Goal: Communication & Community: Answer question/provide support

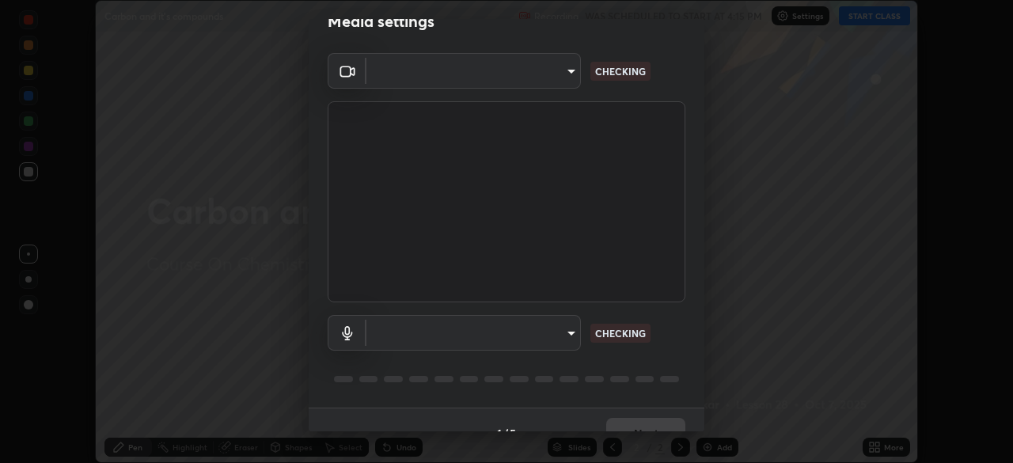
scroll to position [56, 0]
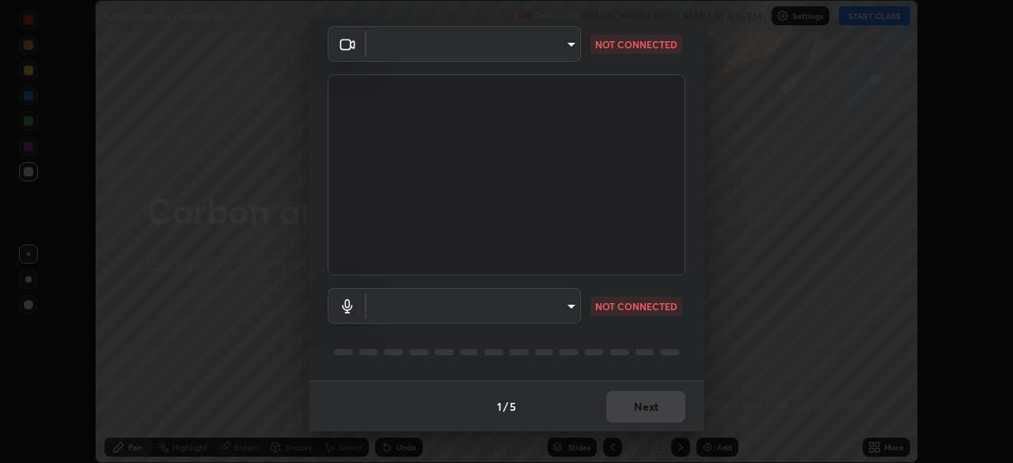
click at [666, 317] on div "​ NOT CONNECTED" at bounding box center [507, 306] width 358 height 36
type input "846d0ba8f5080ab81b5b071cdfefeec17a04dc93fe71064fe08a1f5c66129023"
type input "communications"
click at [666, 311] on div "​ communications NOT CONNECTED" at bounding box center [507, 306] width 358 height 36
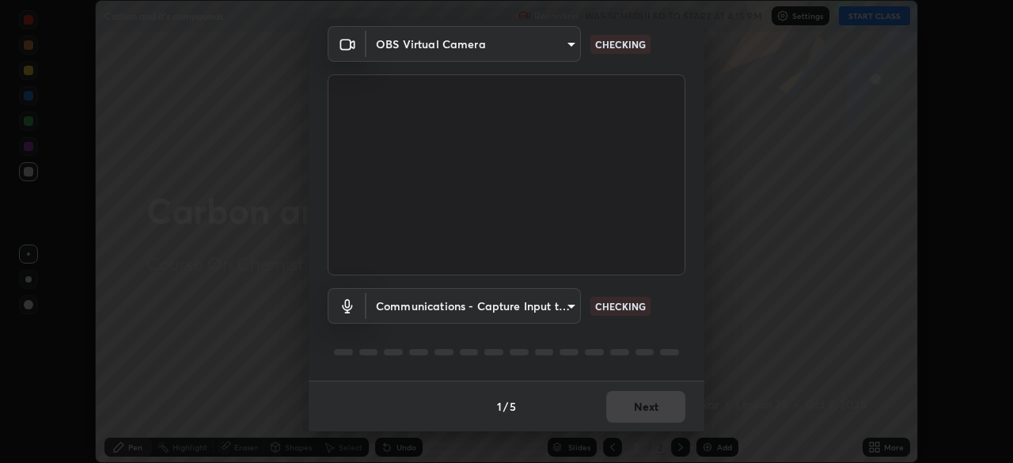
click at [666, 312] on div "Communications - Capture Input terminal (Digital Array MIC) (2207:0019) communi…" at bounding box center [507, 306] width 358 height 36
click at [663, 314] on div "Communications - Capture Input terminal (Digital Array MIC) (2207:0019) communi…" at bounding box center [507, 306] width 358 height 36
click at [665, 311] on div "Communications - Capture Input terminal (Digital Array MIC) (2207:0019) communi…" at bounding box center [507, 306] width 358 height 36
click at [662, 323] on div "Communications - Capture Input terminal (Digital Array MIC) (2207:0019) communi…" at bounding box center [507, 306] width 358 height 36
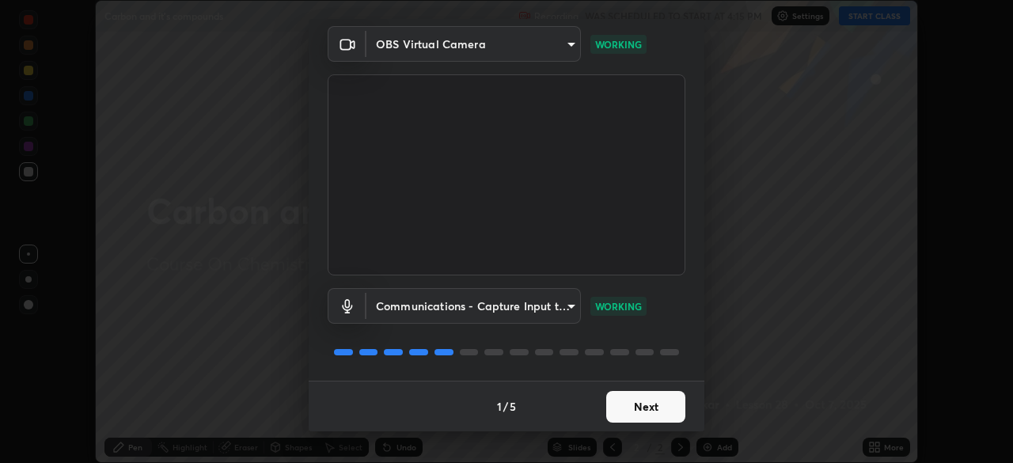
click at [644, 399] on button "Next" at bounding box center [645, 407] width 79 height 32
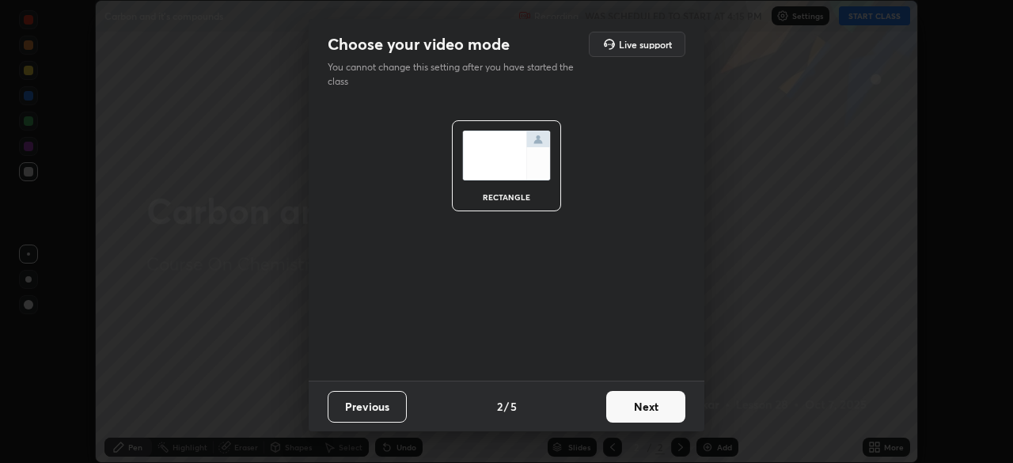
click at [640, 412] on button "Next" at bounding box center [645, 407] width 79 height 32
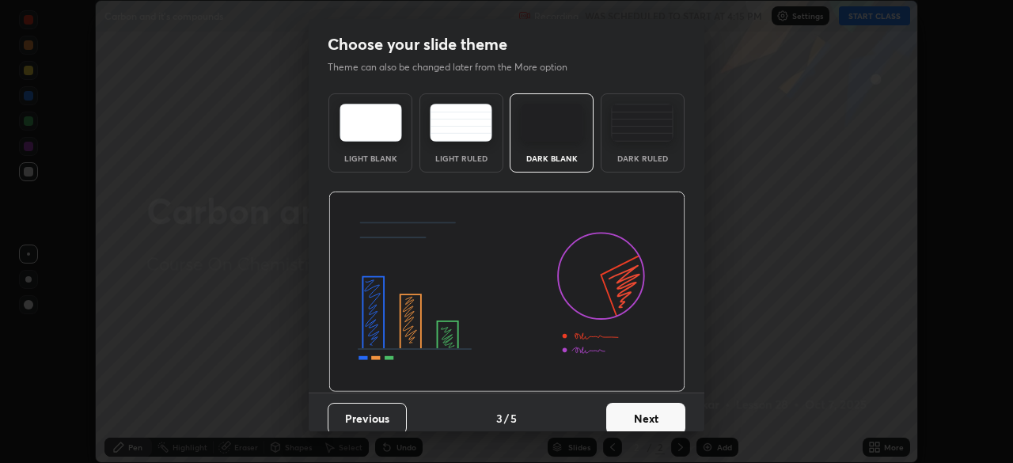
click at [638, 408] on button "Next" at bounding box center [645, 419] width 79 height 32
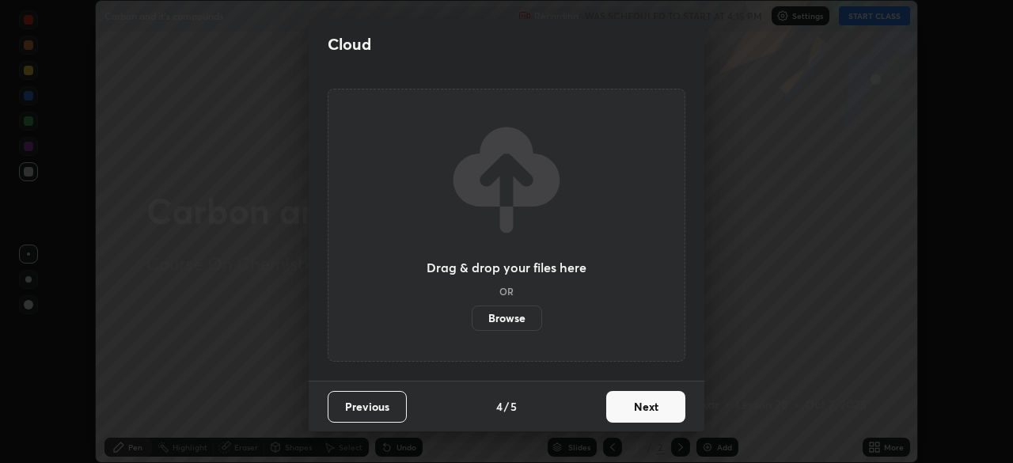
click at [637, 411] on button "Next" at bounding box center [645, 407] width 79 height 32
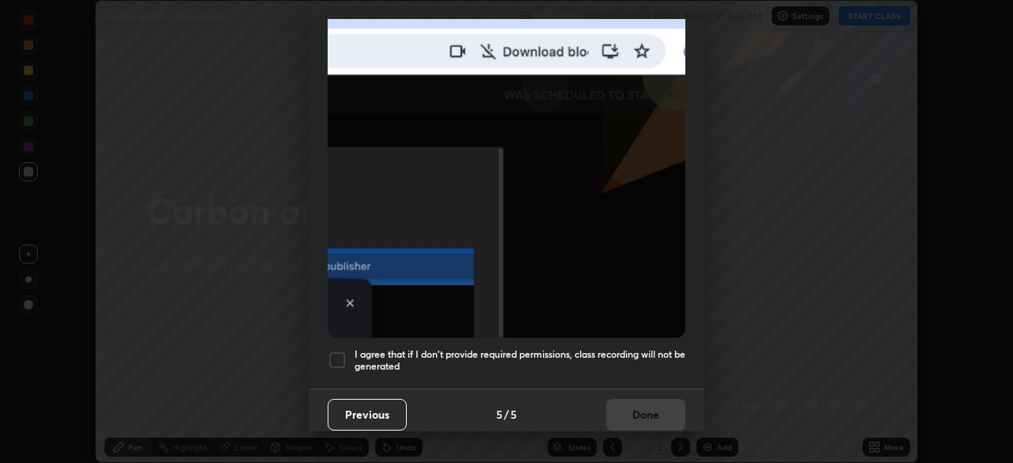
scroll to position [376, 0]
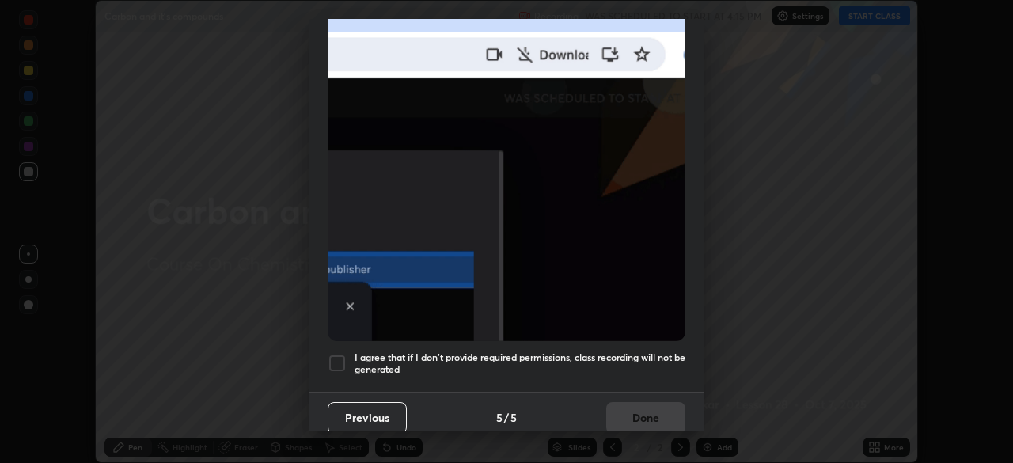
click at [621, 351] on h5 "I agree that if I don't provide required permissions, class recording will not …" at bounding box center [520, 363] width 331 height 25
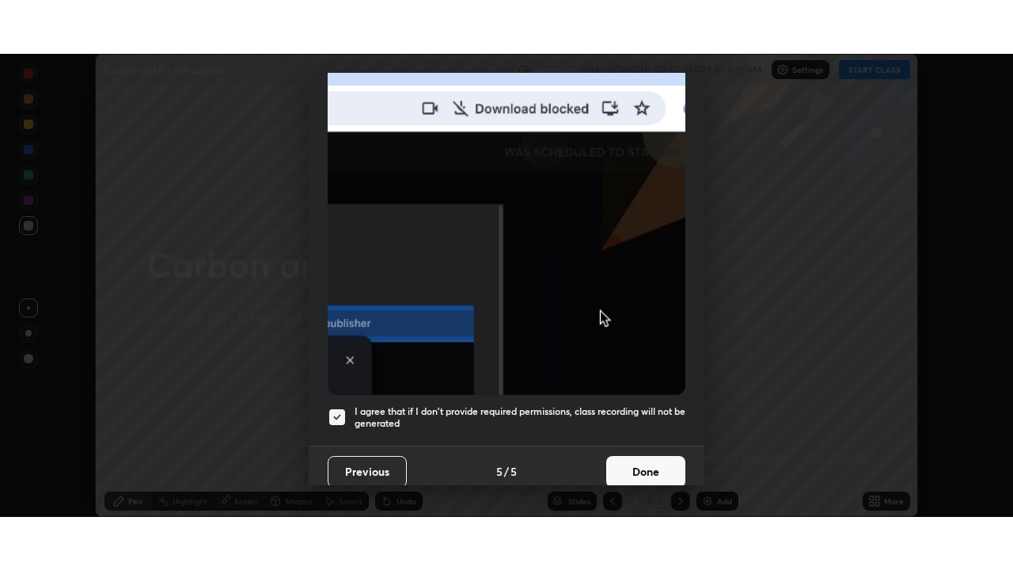
scroll to position [379, 0]
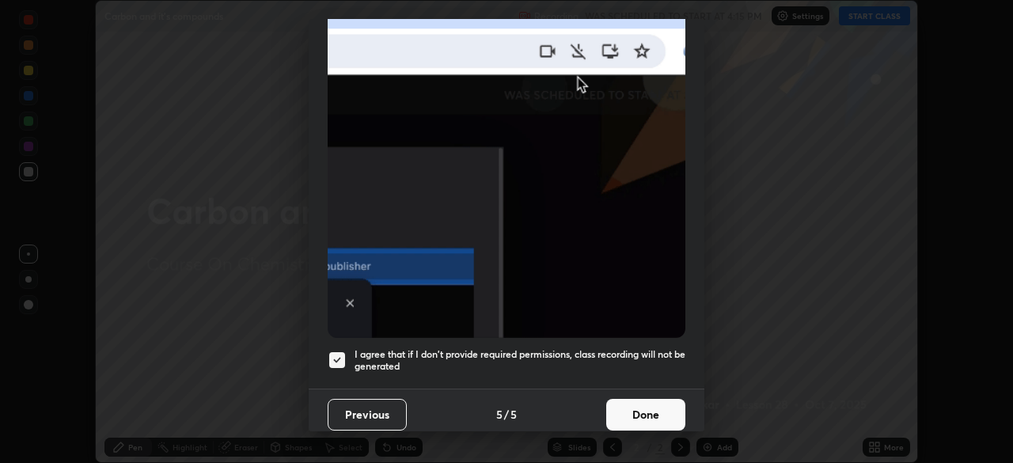
click at [640, 412] on button "Done" at bounding box center [645, 415] width 79 height 32
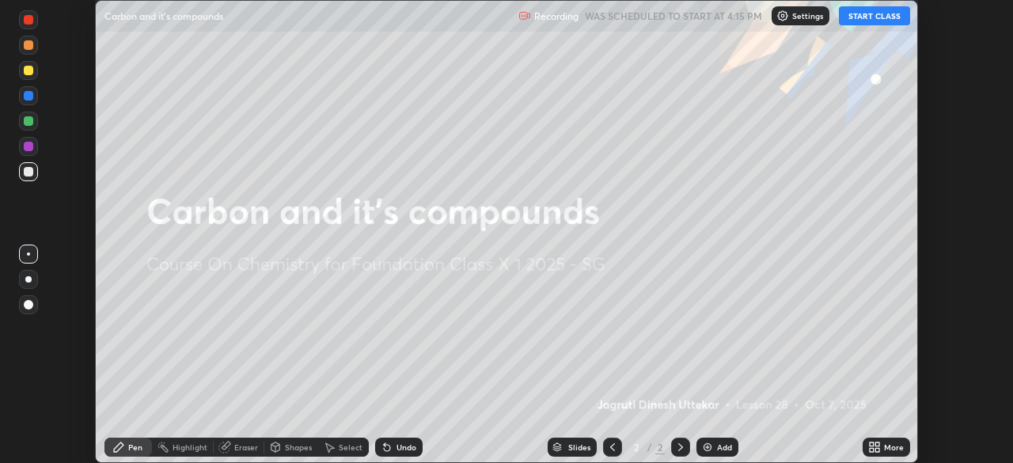
click at [855, 13] on button "START CLASS" at bounding box center [874, 15] width 71 height 19
click at [884, 446] on div "More" at bounding box center [894, 447] width 20 height 8
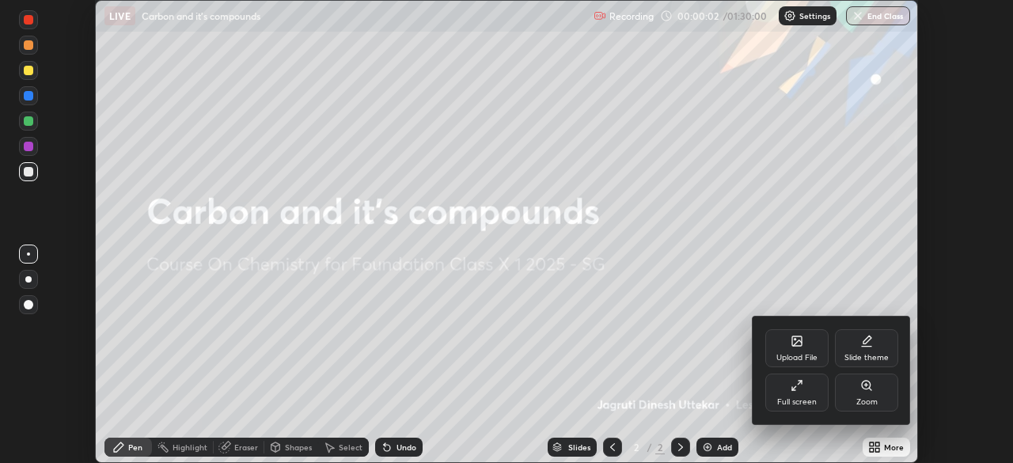
click at [805, 400] on div "Full screen" at bounding box center [797, 402] width 40 height 8
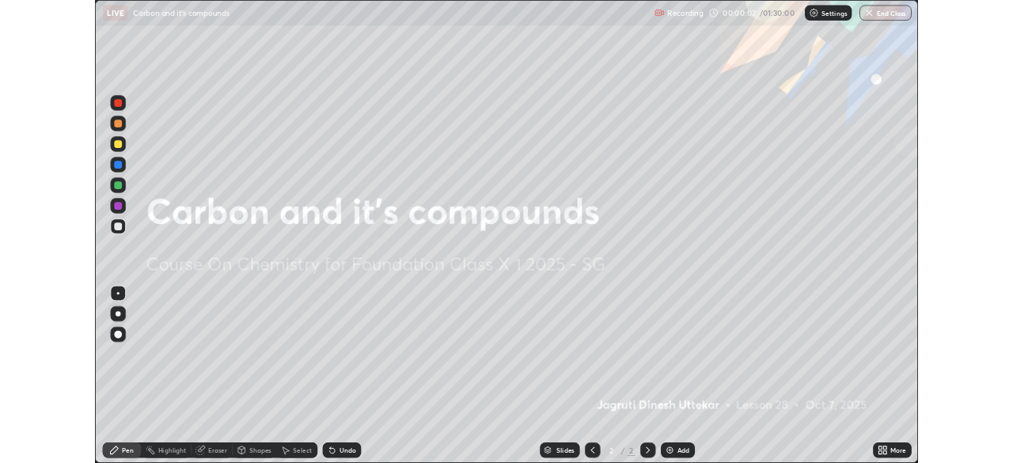
scroll to position [570, 1013]
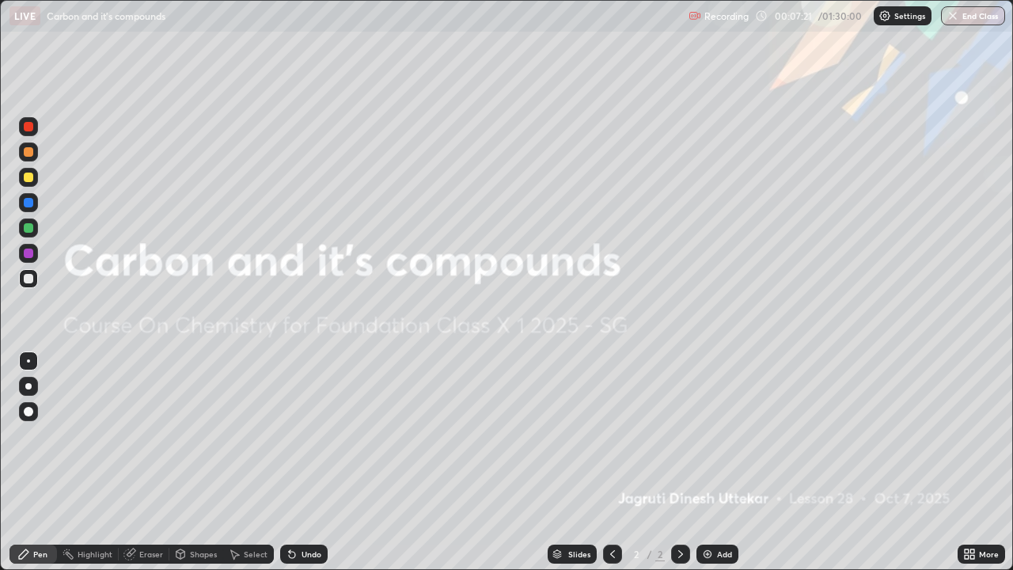
click at [713, 462] on div "Add" at bounding box center [718, 554] width 42 height 19
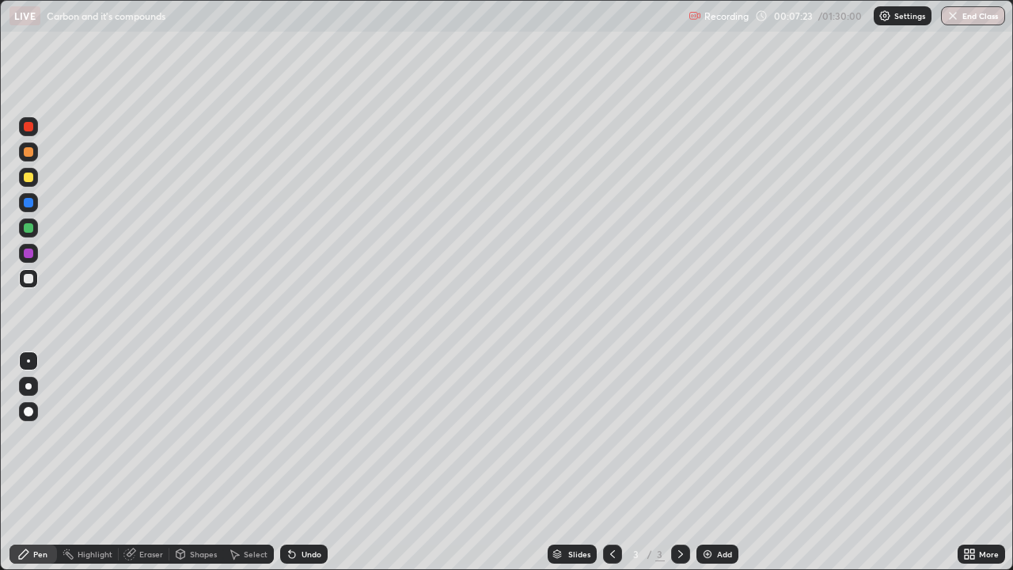
click at [196, 462] on div "Shapes" at bounding box center [203, 554] width 27 height 8
click at [30, 462] on div "Pen" at bounding box center [32, 554] width 47 height 19
click at [302, 462] on div "Undo" at bounding box center [312, 554] width 20 height 8
click at [249, 462] on div "Select" at bounding box center [256, 554] width 24 height 8
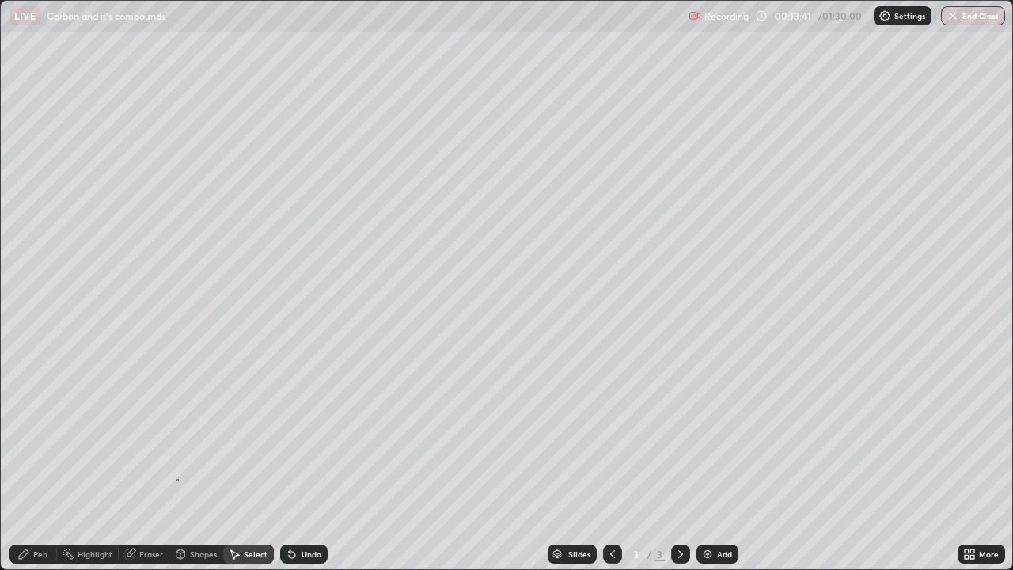
click at [177, 462] on div "0 ° Undo Copy Duplicate Duplicate to new slide Delete" at bounding box center [507, 285] width 1012 height 568
click at [35, 462] on div "Pen" at bounding box center [40, 554] width 14 height 8
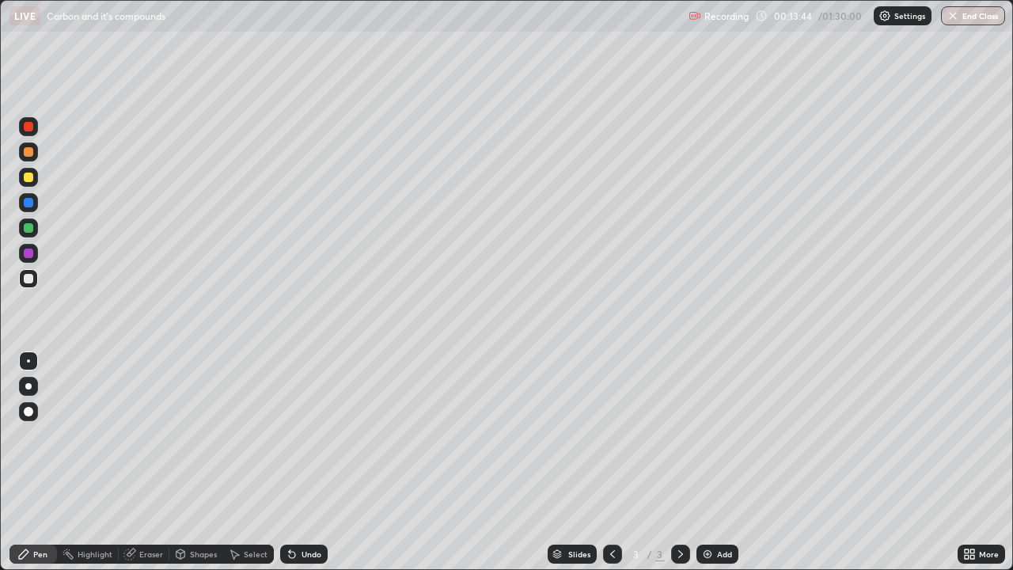
click at [154, 462] on div "Eraser" at bounding box center [151, 554] width 24 height 8
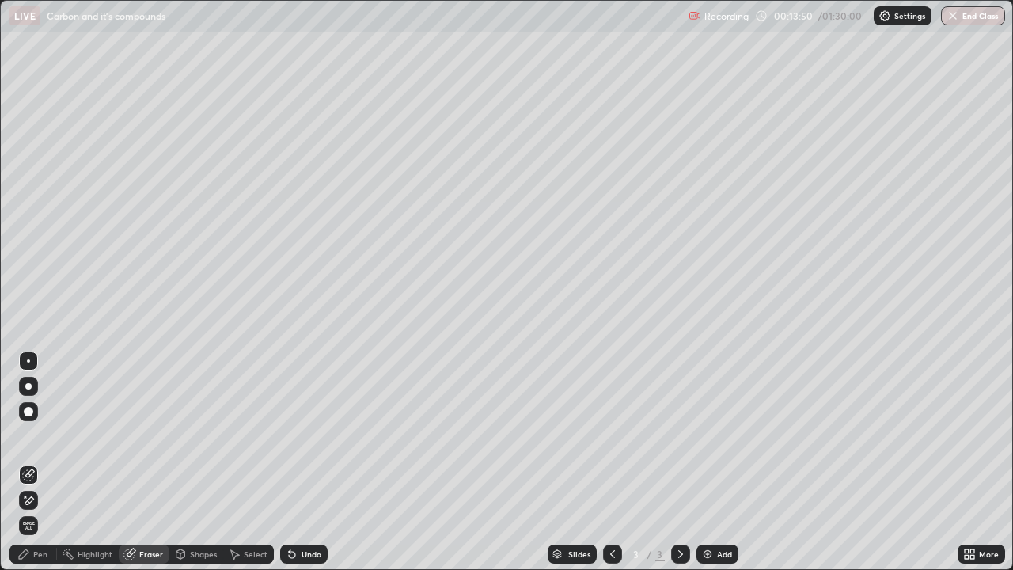
click at [41, 462] on div "Pen" at bounding box center [40, 554] width 14 height 8
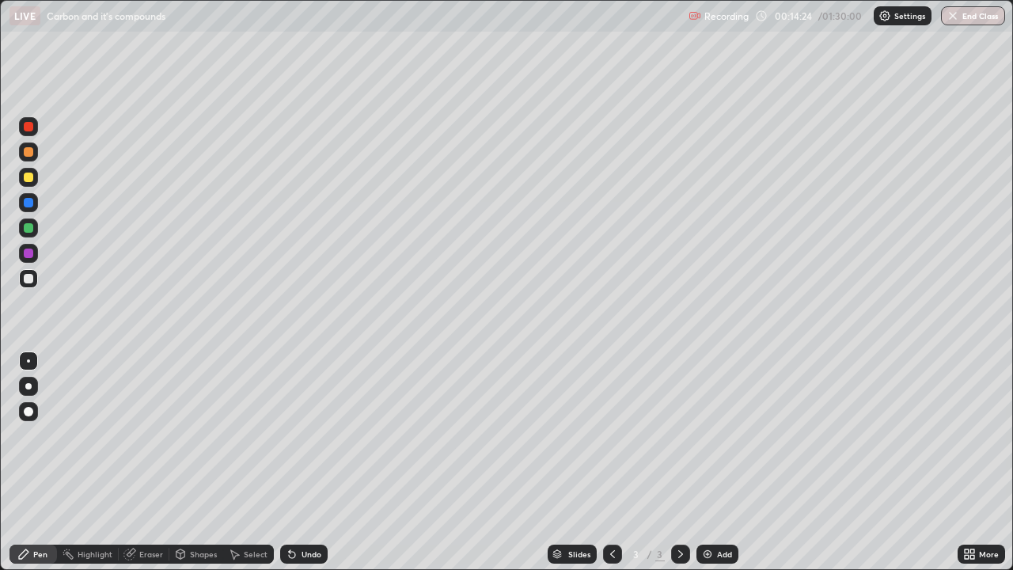
click at [290, 462] on icon at bounding box center [292, 555] width 6 height 6
click at [298, 462] on div "Undo" at bounding box center [303, 554] width 47 height 19
click at [302, 462] on div "Undo" at bounding box center [312, 554] width 20 height 8
click at [29, 271] on div at bounding box center [28, 278] width 19 height 19
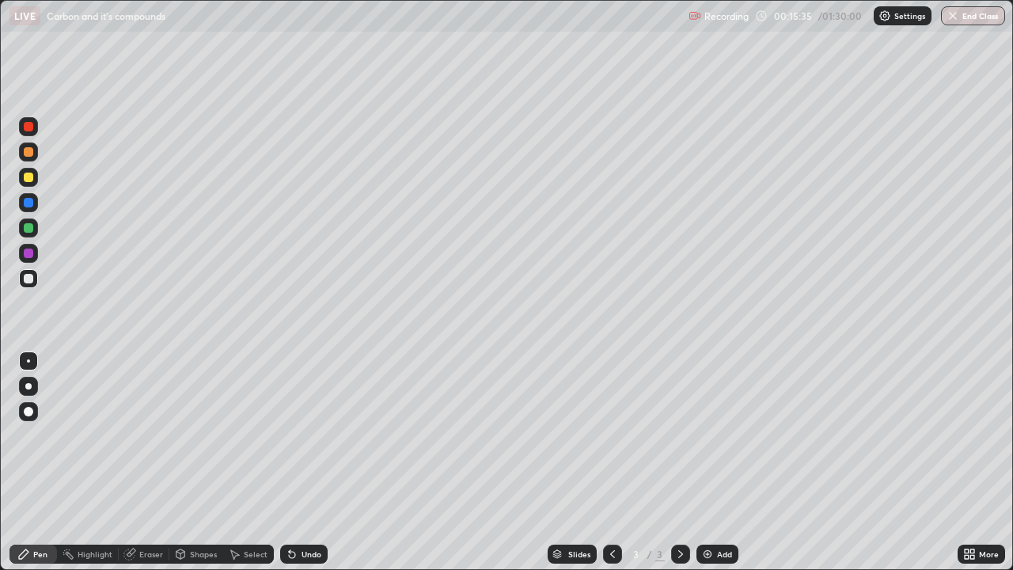
click at [28, 208] on div at bounding box center [28, 202] width 19 height 19
click at [28, 181] on div at bounding box center [28, 177] width 9 height 9
click at [196, 462] on div "Shapes" at bounding box center [203, 554] width 27 height 8
click at [152, 462] on div "Eraser" at bounding box center [151, 554] width 24 height 8
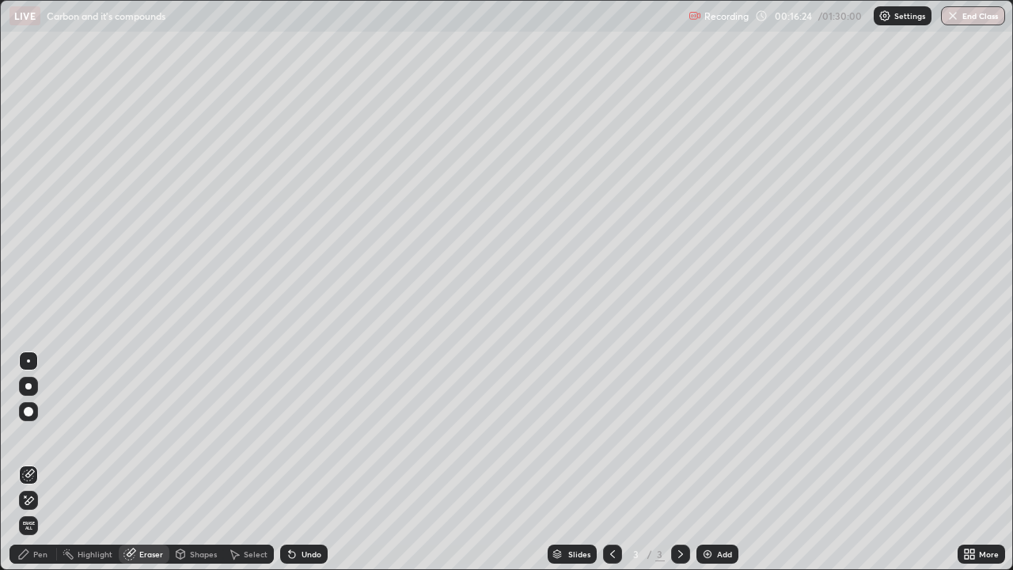
click at [47, 462] on div "Pen" at bounding box center [40, 554] width 14 height 8
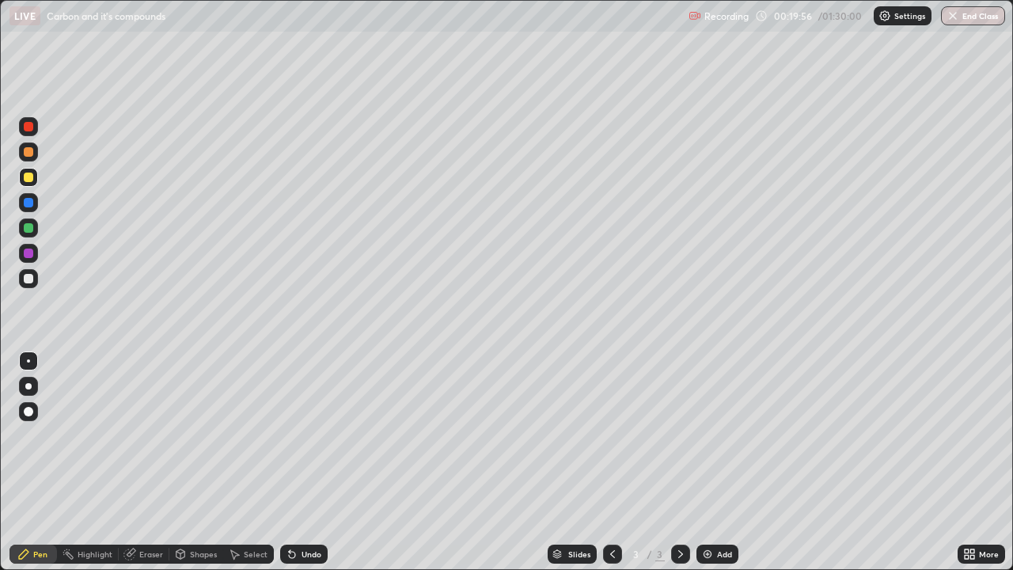
click at [142, 462] on div "Eraser" at bounding box center [151, 554] width 24 height 8
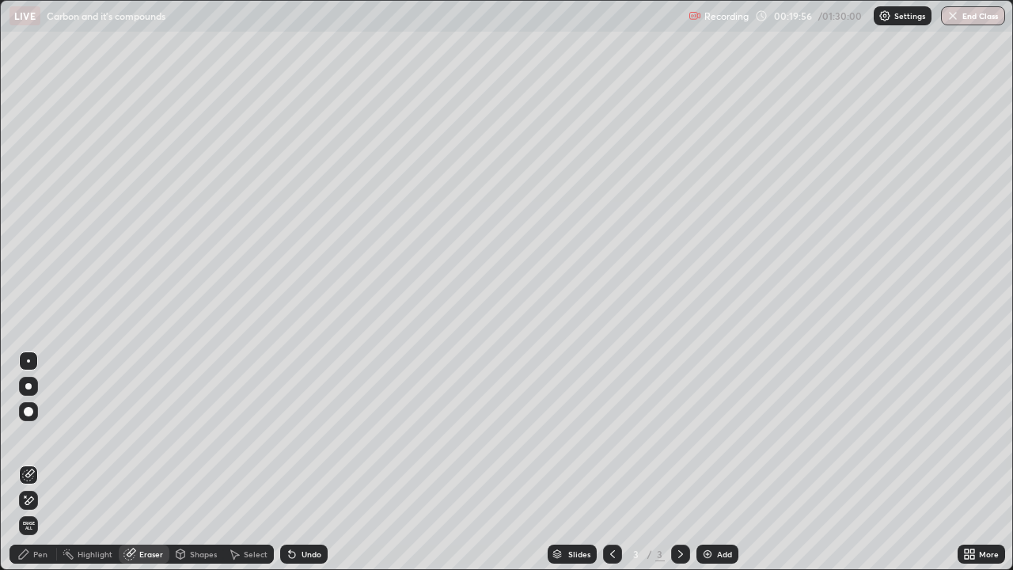
click at [25, 462] on icon at bounding box center [26, 497] width 2 height 2
click at [32, 462] on div "Pen" at bounding box center [32, 554] width 47 height 19
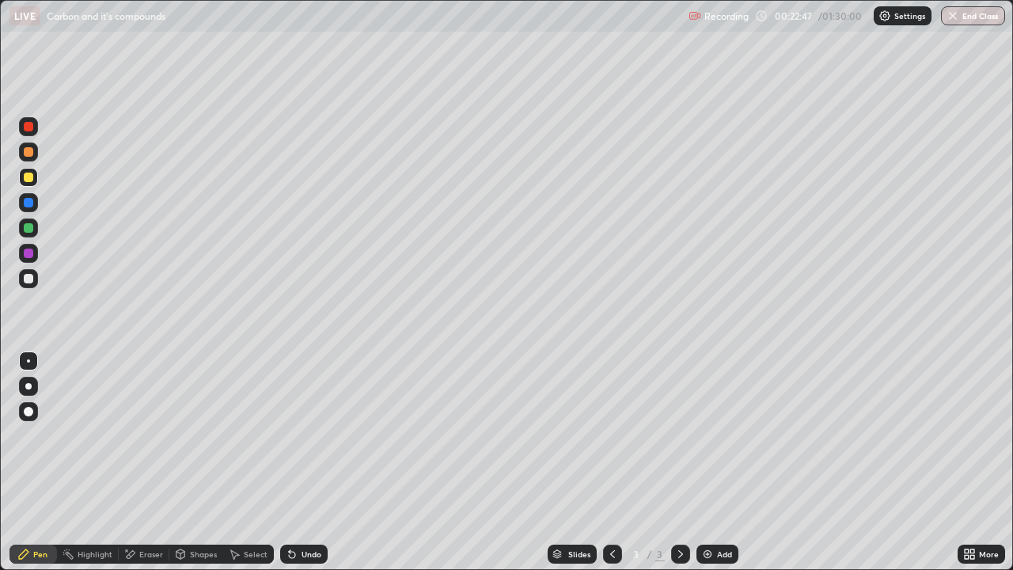
click at [308, 462] on div "Undo" at bounding box center [312, 554] width 20 height 8
click at [715, 462] on div "Add" at bounding box center [718, 554] width 42 height 19
click at [184, 462] on icon at bounding box center [180, 554] width 13 height 13
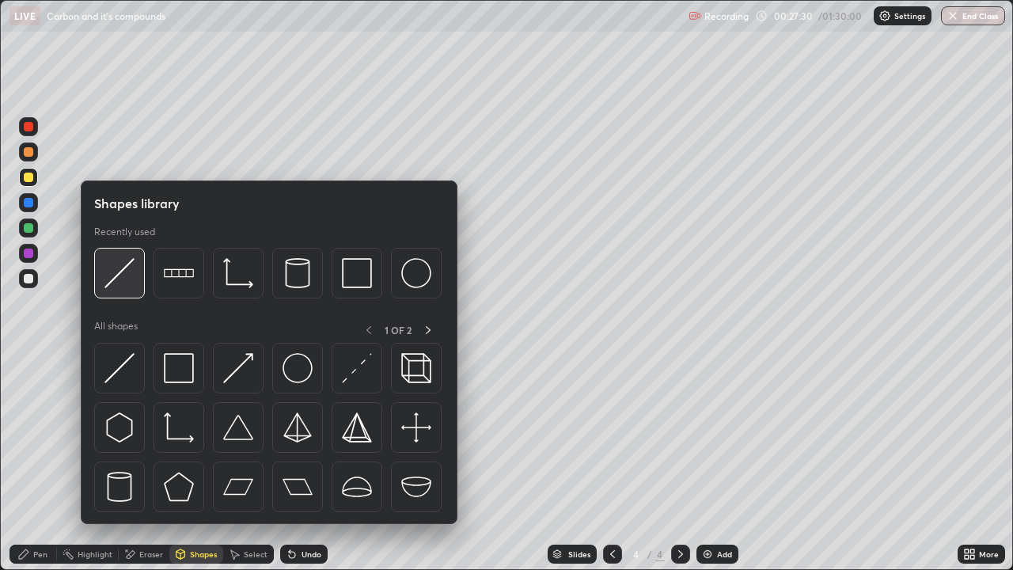
click at [126, 279] on img at bounding box center [119, 273] width 30 height 30
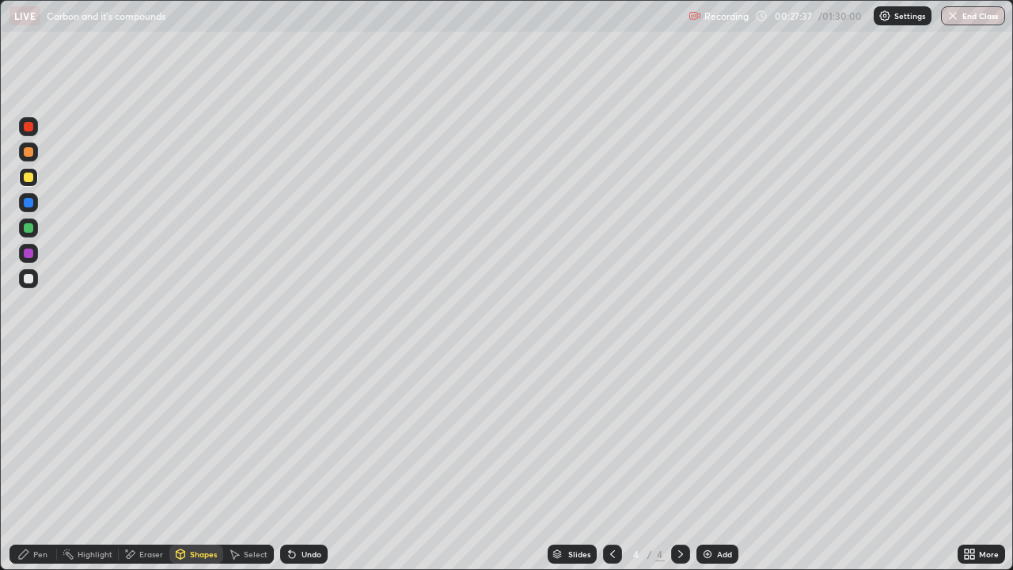
click at [38, 462] on div "Pen" at bounding box center [40, 554] width 14 height 8
click at [309, 462] on div "Undo" at bounding box center [312, 554] width 20 height 8
click at [307, 462] on div "Undo" at bounding box center [312, 554] width 20 height 8
click at [306, 462] on div "Undo" at bounding box center [303, 554] width 47 height 19
click at [311, 462] on div "Undo" at bounding box center [303, 554] width 47 height 19
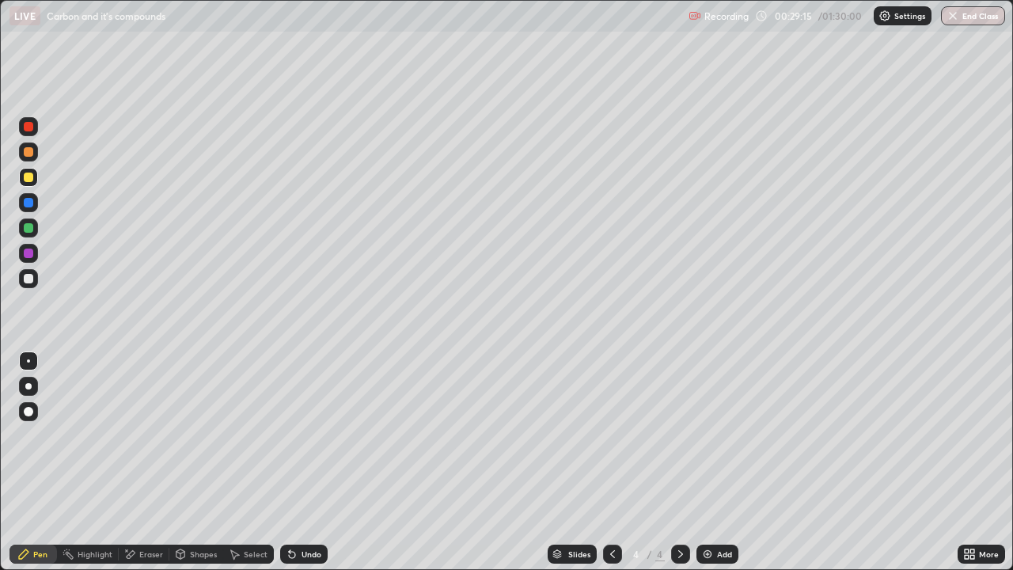
click at [302, 462] on div "Undo" at bounding box center [312, 554] width 20 height 8
click at [296, 462] on div "Undo" at bounding box center [303, 554] width 47 height 19
click at [310, 462] on div "Undo" at bounding box center [312, 554] width 20 height 8
click at [298, 462] on div "Undo" at bounding box center [303, 554] width 47 height 19
click at [302, 462] on div "Undo" at bounding box center [312, 554] width 20 height 8
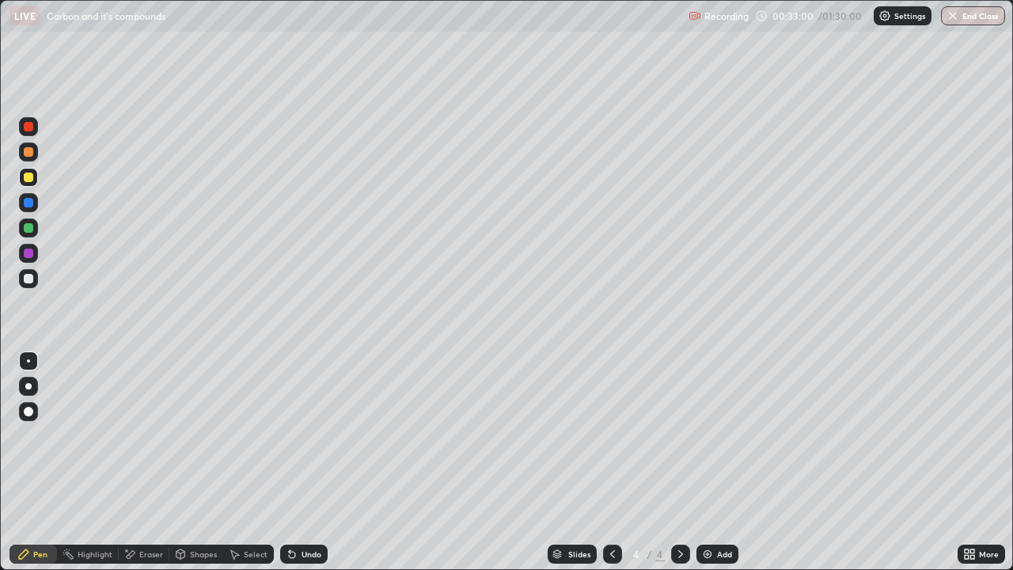
click at [145, 462] on div "Eraser" at bounding box center [151, 554] width 24 height 8
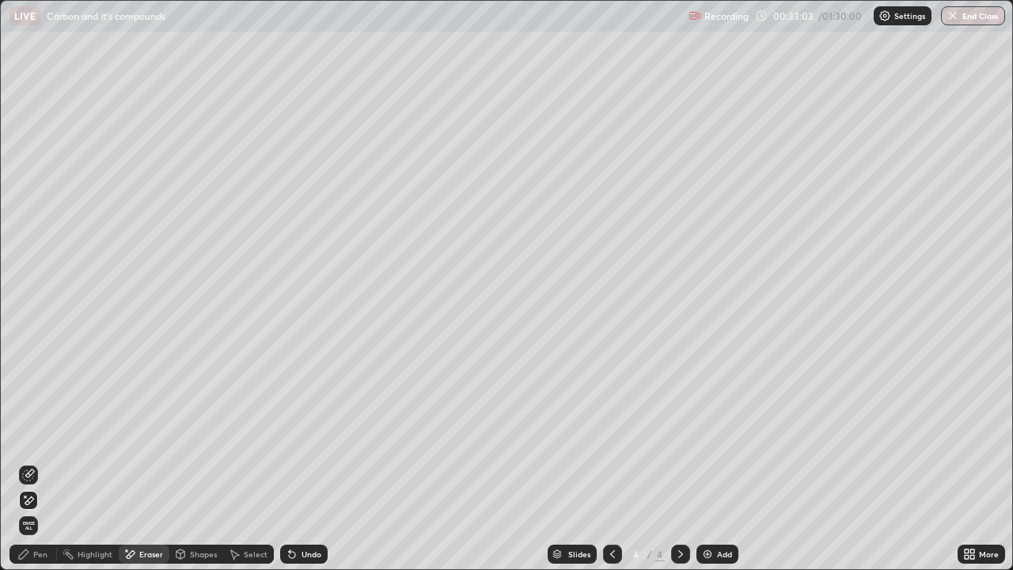
click at [35, 462] on div "Pen" at bounding box center [40, 554] width 14 height 8
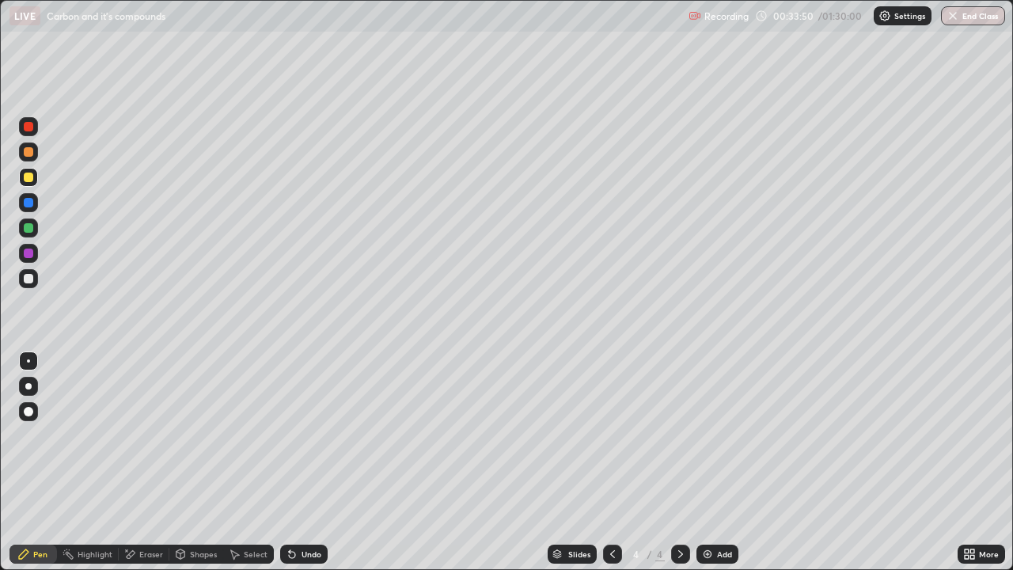
click at [296, 462] on icon at bounding box center [292, 554] width 13 height 13
click at [297, 462] on div "Undo" at bounding box center [303, 554] width 47 height 19
click at [299, 462] on div "Undo" at bounding box center [303, 554] width 47 height 19
click at [302, 462] on div "Undo" at bounding box center [312, 554] width 20 height 8
click at [146, 462] on div "Eraser" at bounding box center [151, 554] width 24 height 8
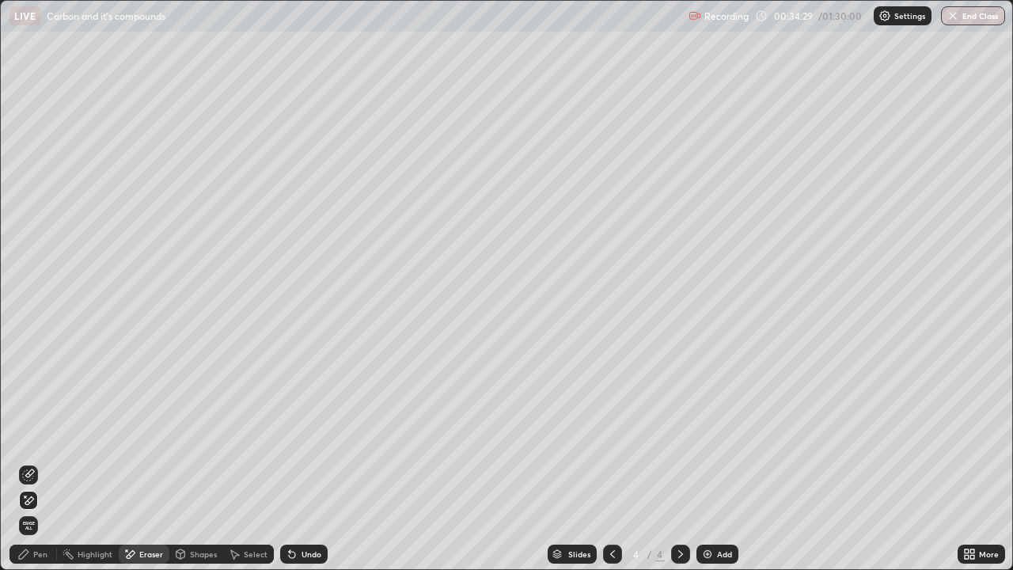
click at [39, 462] on div "Pen" at bounding box center [40, 554] width 14 height 8
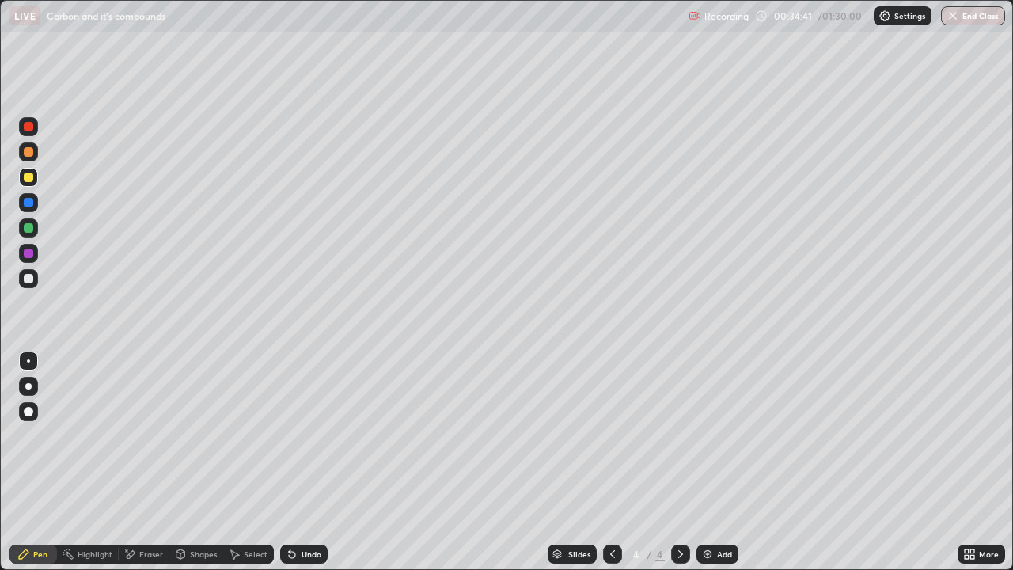
click at [235, 462] on icon at bounding box center [234, 554] width 13 height 13
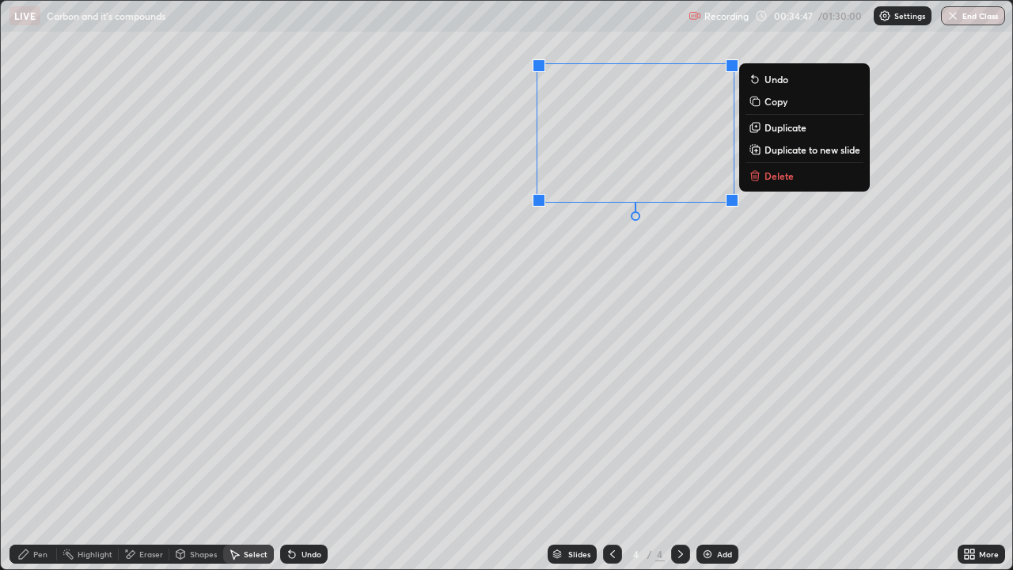
click at [602, 245] on div "0 ° Undo Copy Duplicate Duplicate to new slide Delete" at bounding box center [507, 285] width 1012 height 568
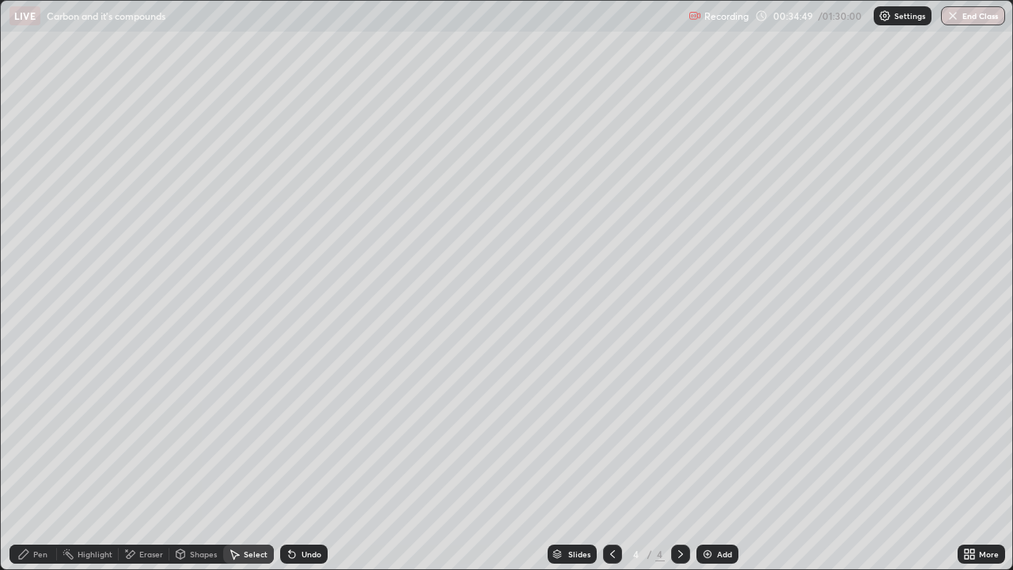
click at [40, 462] on div "Pen" at bounding box center [40, 554] width 14 height 8
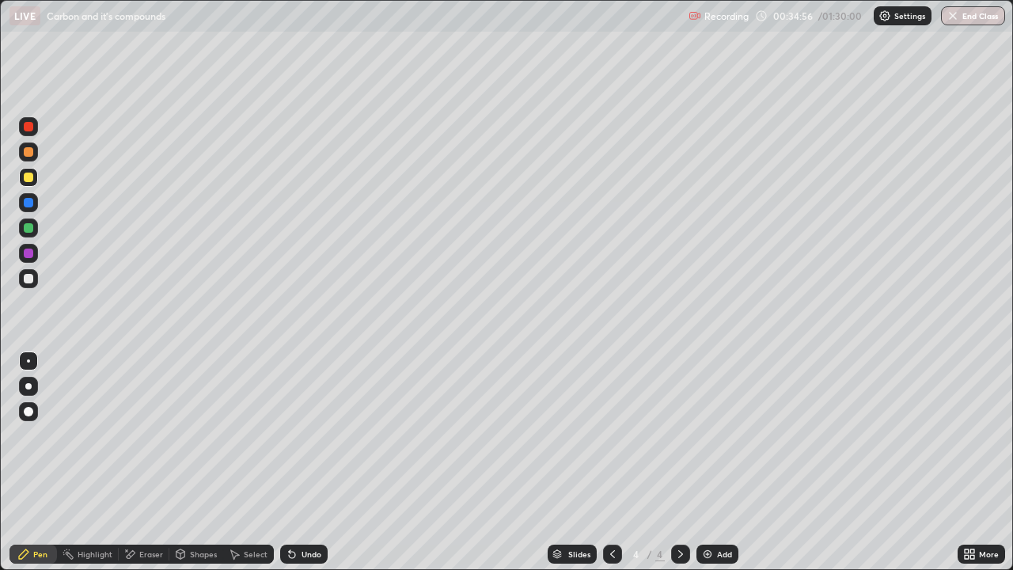
click at [308, 462] on div "Undo" at bounding box center [312, 554] width 20 height 8
click at [301, 462] on div "Undo" at bounding box center [303, 554] width 47 height 19
click at [309, 462] on div "Undo" at bounding box center [312, 554] width 20 height 8
click at [313, 462] on div "Undo" at bounding box center [312, 554] width 20 height 8
click at [303, 462] on div "Undo" at bounding box center [312, 554] width 20 height 8
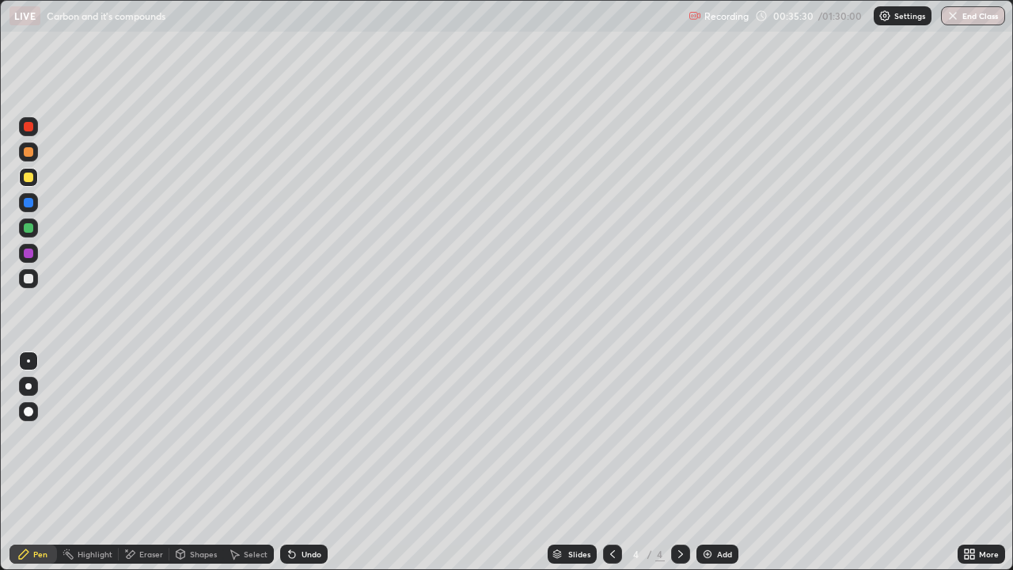
click at [314, 462] on div "Undo" at bounding box center [312, 554] width 20 height 8
click at [140, 462] on div "Eraser" at bounding box center [151, 554] width 24 height 8
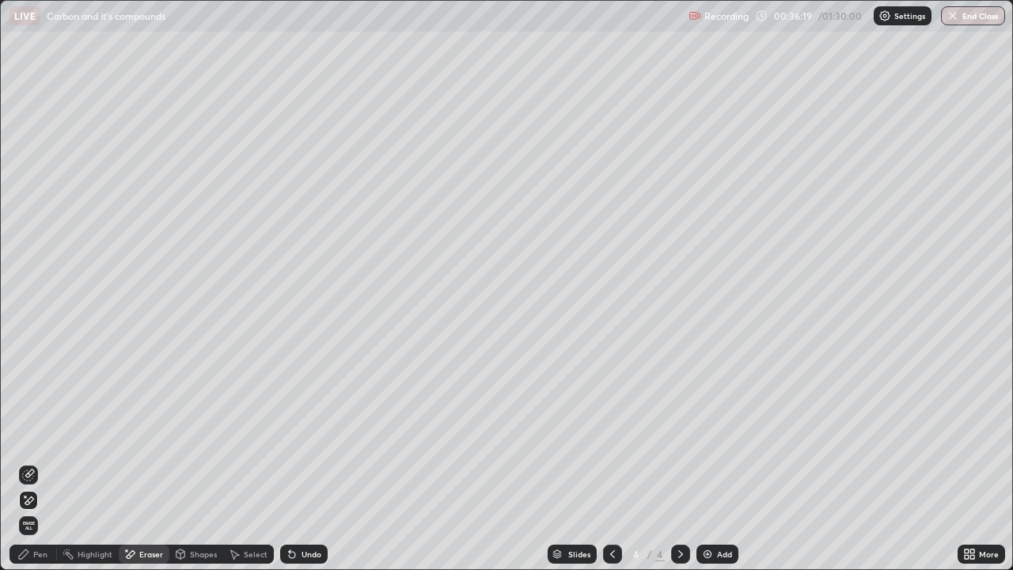
click at [36, 462] on div "Pen" at bounding box center [40, 554] width 14 height 8
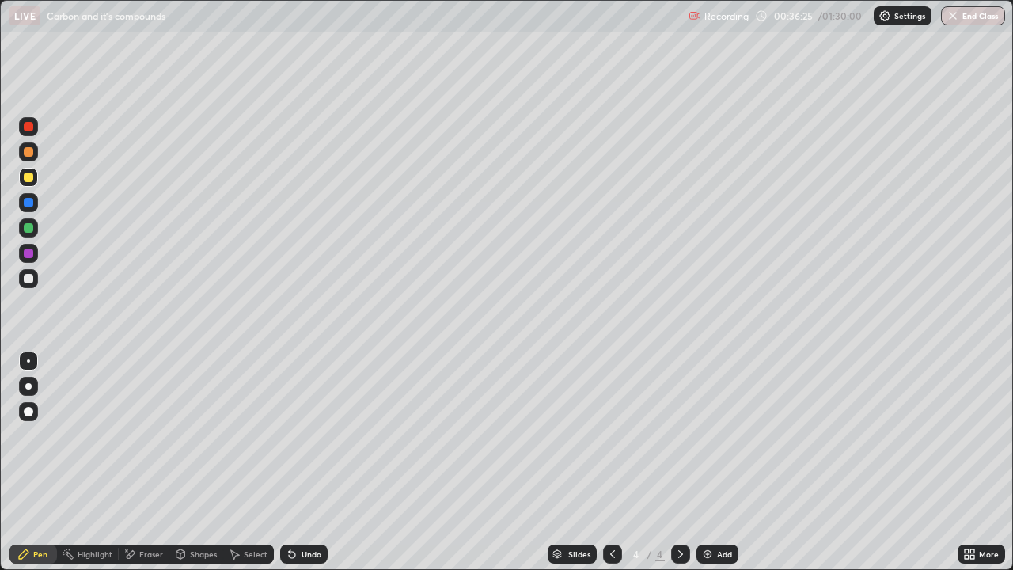
click at [130, 462] on icon at bounding box center [129, 554] width 13 height 13
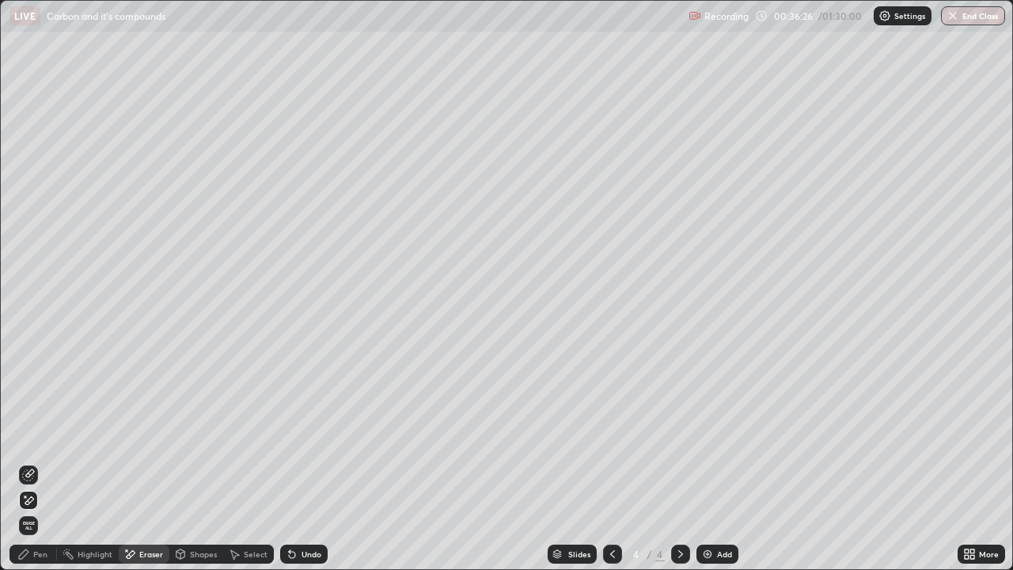
click at [32, 462] on icon at bounding box center [28, 475] width 13 height 13
click at [34, 462] on div "Pen" at bounding box center [40, 554] width 14 height 8
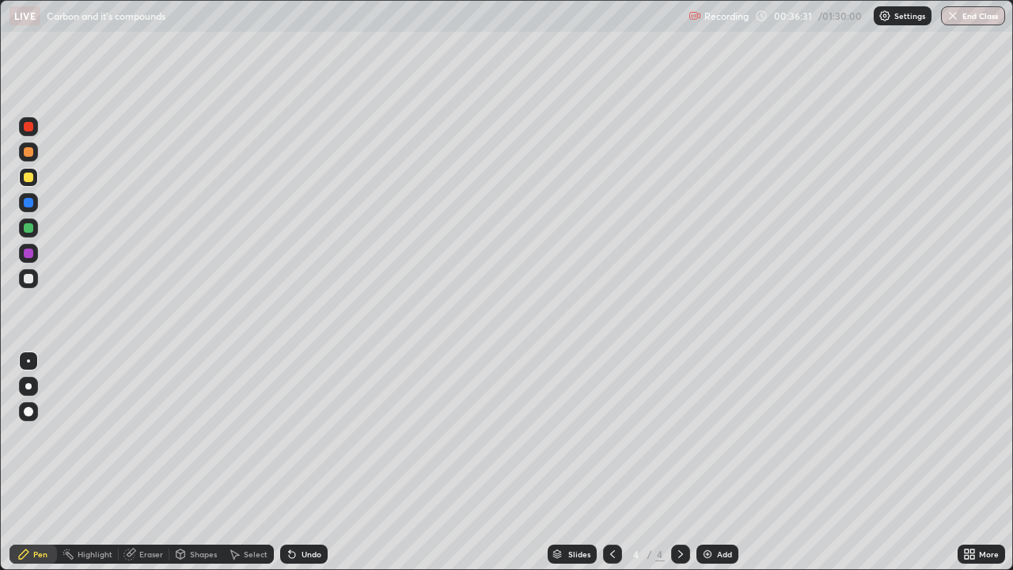
click at [298, 462] on div "Undo" at bounding box center [303, 554] width 47 height 19
click at [295, 462] on icon at bounding box center [292, 554] width 13 height 13
click at [179, 462] on icon at bounding box center [181, 553] width 9 height 2
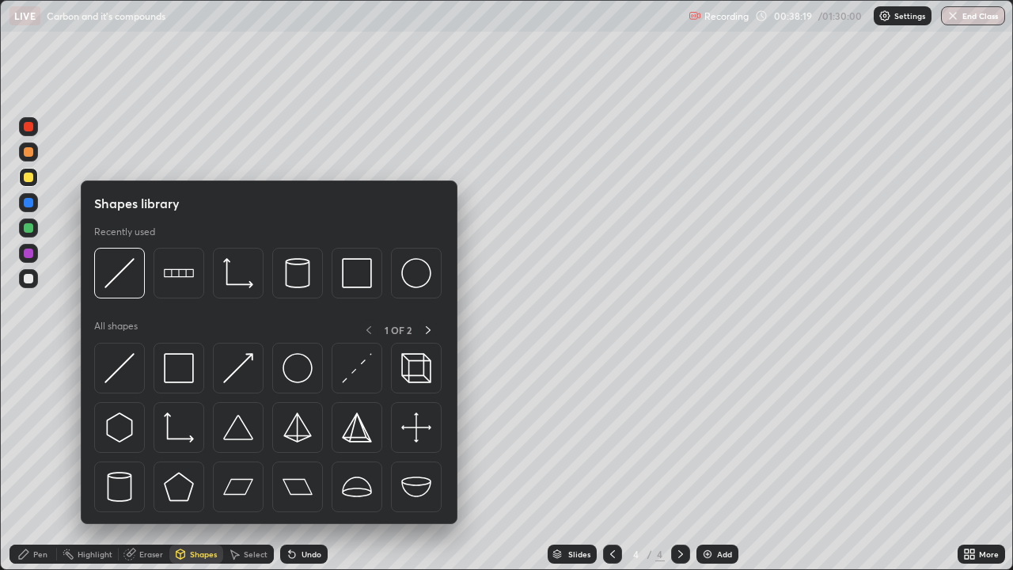
click at [139, 462] on div "Eraser" at bounding box center [144, 554] width 51 height 19
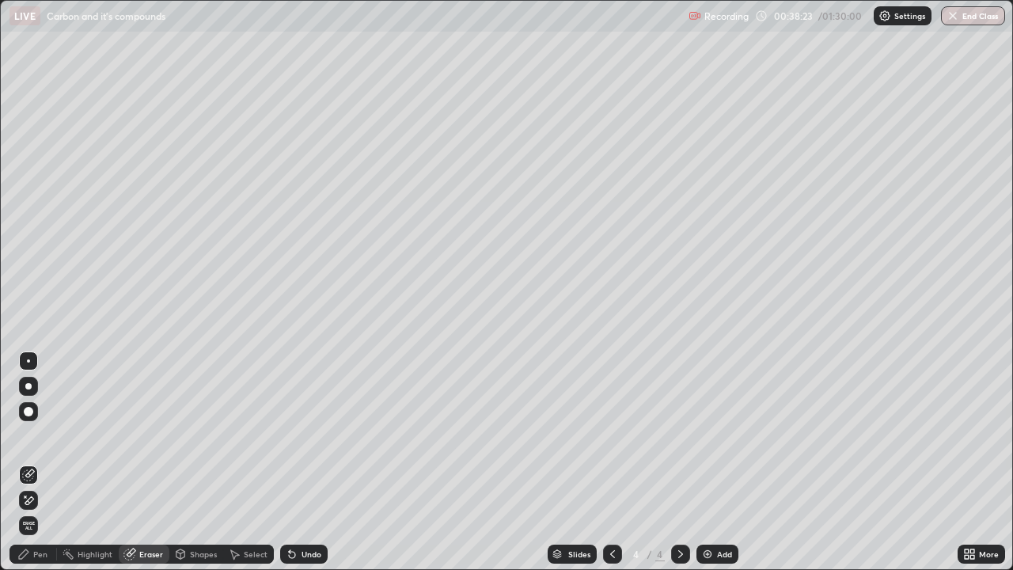
click at [33, 462] on div "Pen" at bounding box center [32, 554] width 47 height 19
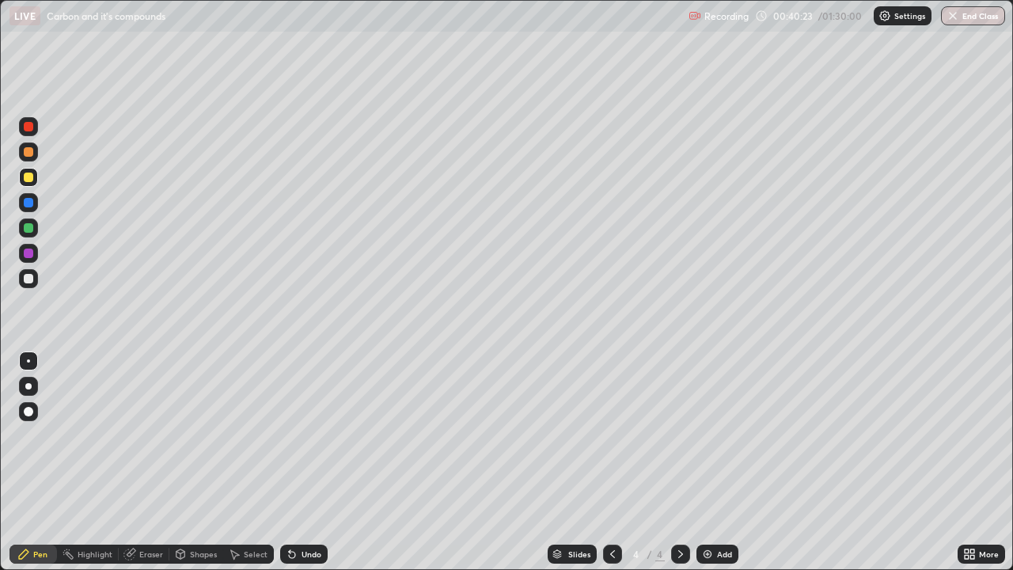
click at [722, 462] on div "Add" at bounding box center [718, 554] width 42 height 19
click at [974, 462] on icon at bounding box center [972, 557] width 4 height 4
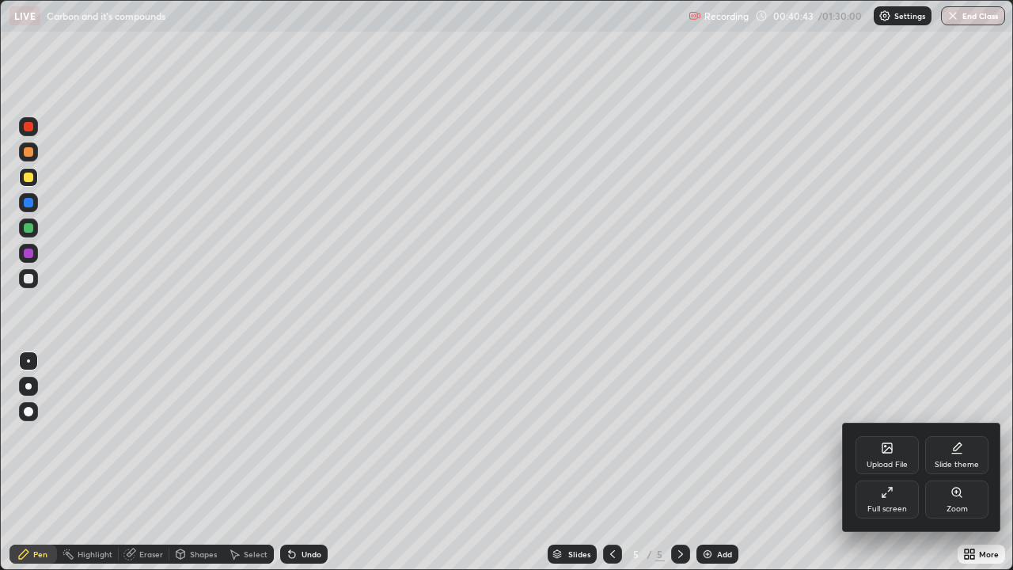
click at [888, 462] on icon at bounding box center [887, 492] width 13 height 13
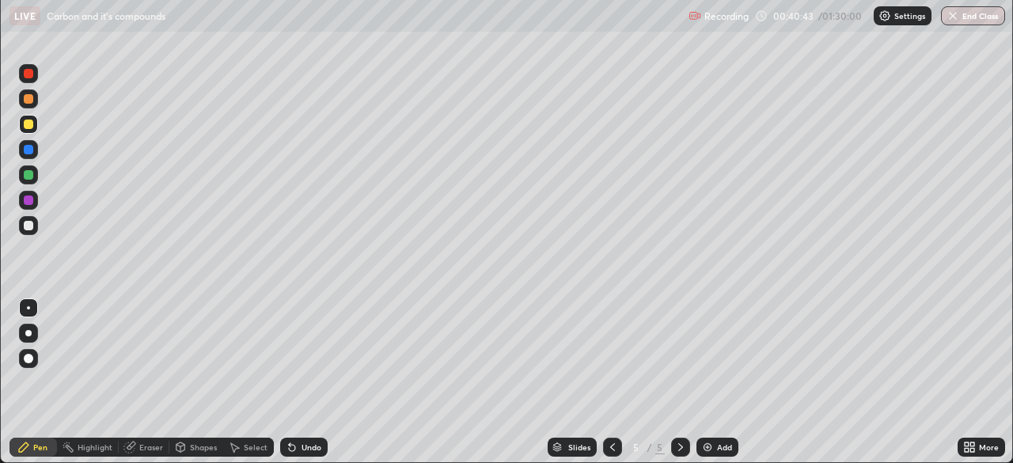
scroll to position [78693, 78143]
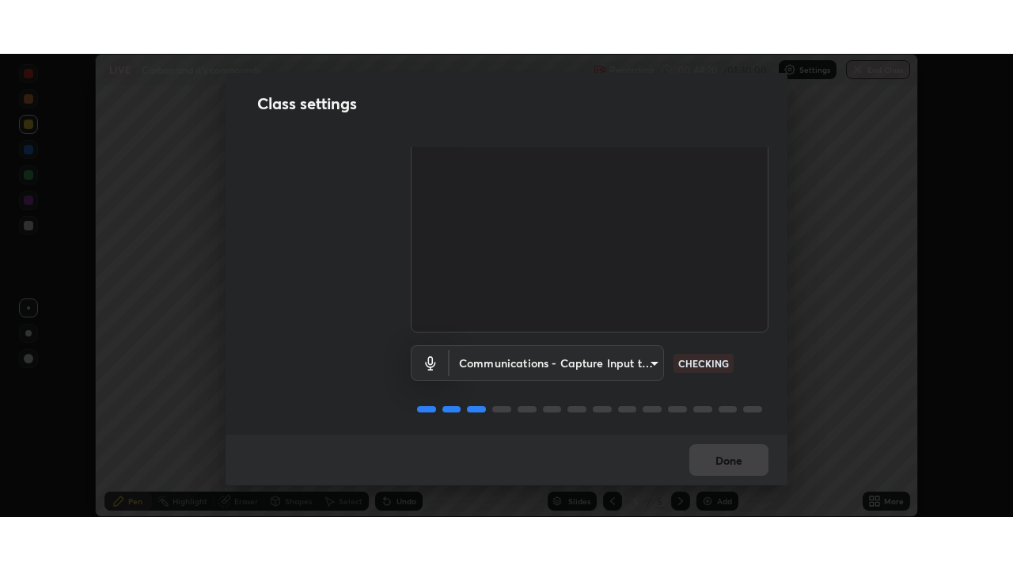
scroll to position [72, 0]
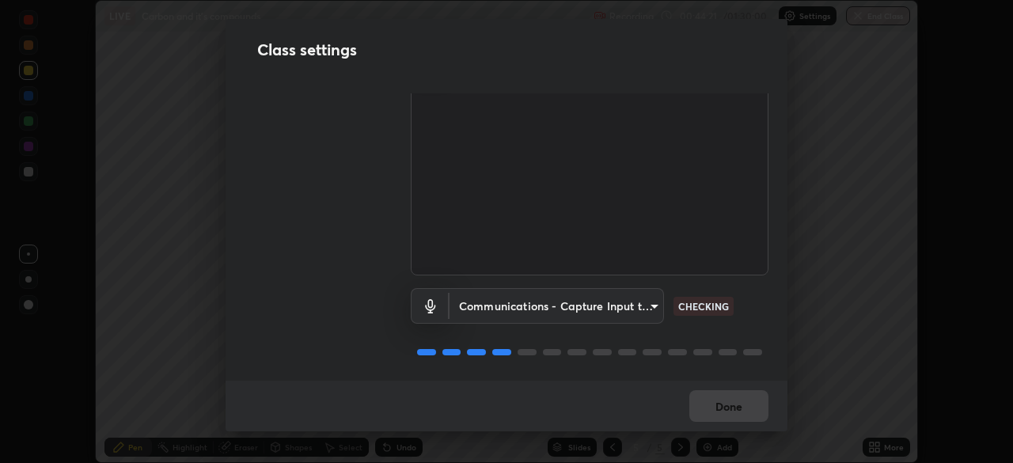
click at [738, 267] on video at bounding box center [590, 174] width 358 height 201
click at [742, 278] on div "Communications - Capture Input terminal (Digital Array MIC) (2207:0019) communi…" at bounding box center [590, 327] width 358 height 105
click at [749, 294] on div "Communications - Capture Input terminal (Digital Array MIC) (2207:0019) communi…" at bounding box center [590, 306] width 358 height 36
click at [745, 301] on div "Communications - Capture Input terminal (Digital Array MIC) (2207:0019) communi…" at bounding box center [590, 306] width 358 height 36
click at [742, 302] on div "Communications - Capture Input terminal (Digital Array MIC) (2207:0019) communi…" at bounding box center [590, 306] width 358 height 36
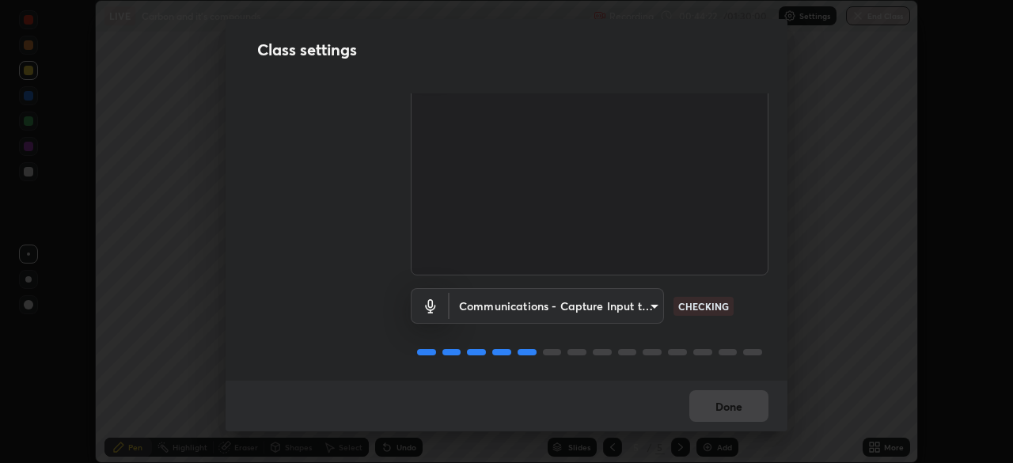
click at [739, 303] on div "Communications - Capture Input terminal (Digital Array MIC) (2207:0019) communi…" at bounding box center [590, 306] width 358 height 36
click at [742, 304] on div "Communications - Capture Input terminal (Digital Array MIC) (2207:0019) communi…" at bounding box center [590, 306] width 358 height 36
click at [744, 310] on div "Communications - Capture Input terminal (Digital Array MIC) (2207:0019) communi…" at bounding box center [590, 306] width 358 height 36
click at [744, 317] on div "Communications - Capture Input terminal (Digital Array MIC) (2207:0019) communi…" at bounding box center [590, 306] width 358 height 36
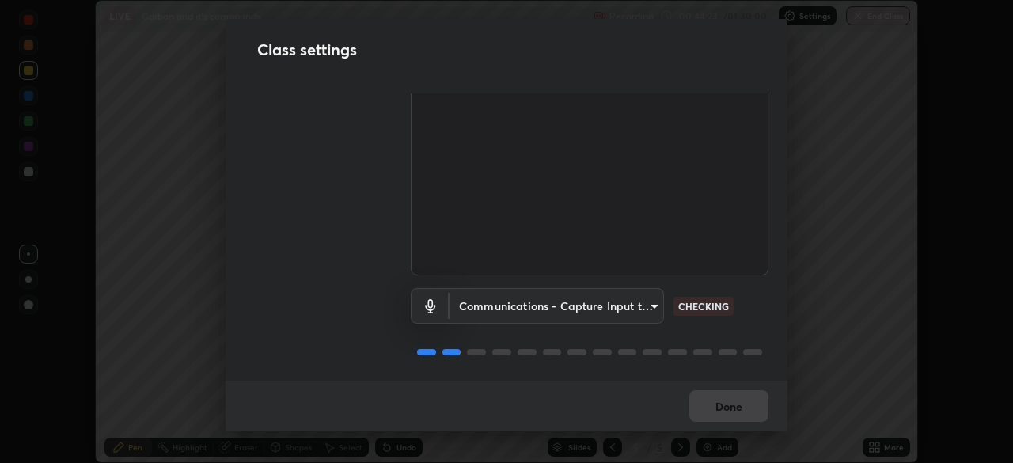
click at [745, 317] on div "Communications - Capture Input terminal (Digital Array MIC) (2207:0019) communi…" at bounding box center [590, 306] width 358 height 36
click at [746, 319] on div "Communications - Capture Input terminal (Digital Array MIC) (2207:0019) communi…" at bounding box center [590, 327] width 358 height 105
click at [746, 321] on div "Communications - Capture Input terminal (Digital Array MIC) (2207:0019) communi…" at bounding box center [590, 327] width 358 height 105
click at [739, 336] on div "Communications - Capture Input terminal (Digital Array MIC) (2207:0019) communi…" at bounding box center [590, 327] width 358 height 105
click at [742, 343] on div at bounding box center [590, 352] width 358 height 19
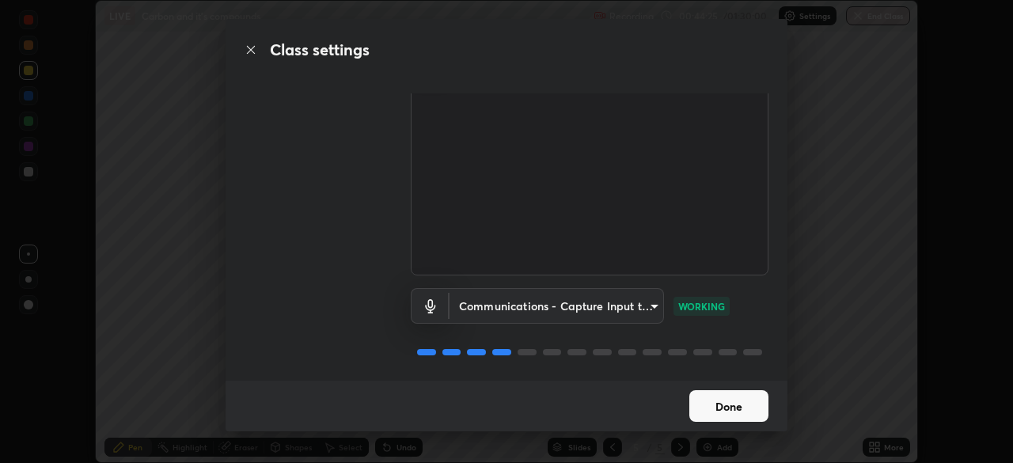
click at [743, 395] on button "Done" at bounding box center [728, 406] width 79 height 32
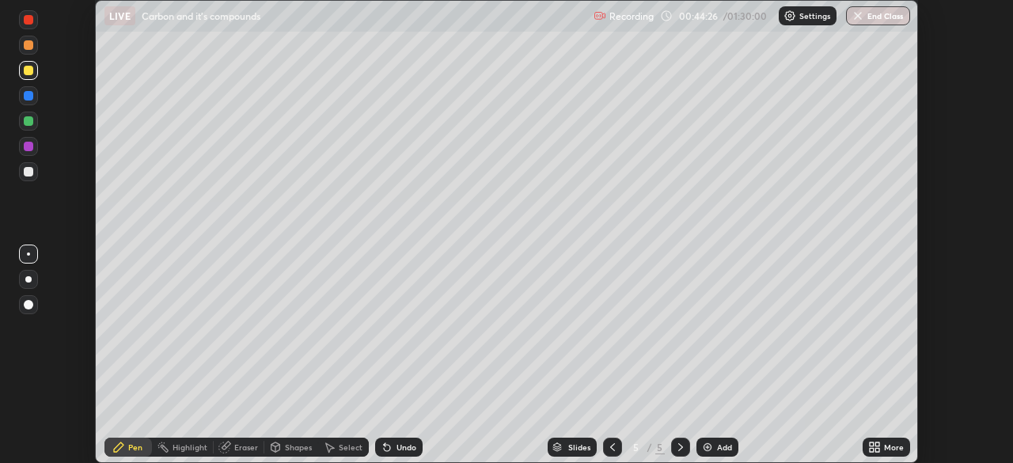
click at [886, 446] on div "More" at bounding box center [894, 447] width 20 height 8
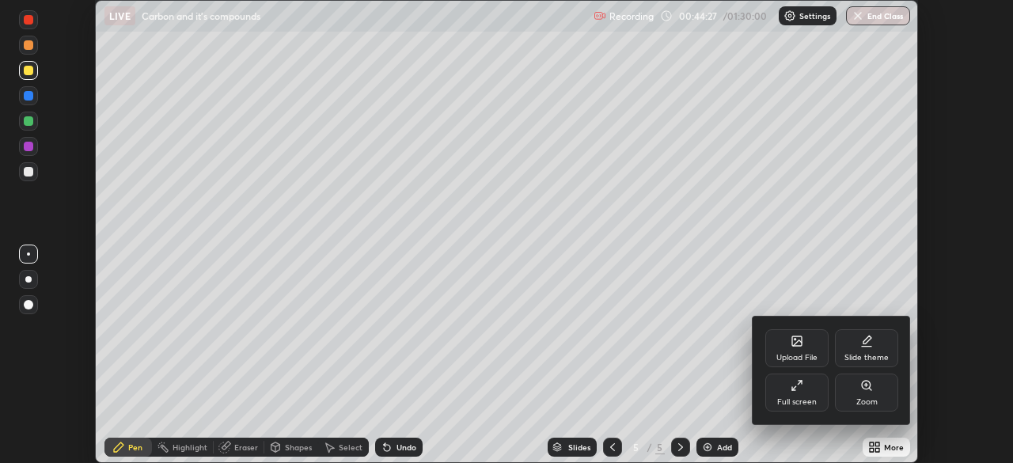
click at [803, 389] on div "Full screen" at bounding box center [796, 393] width 63 height 38
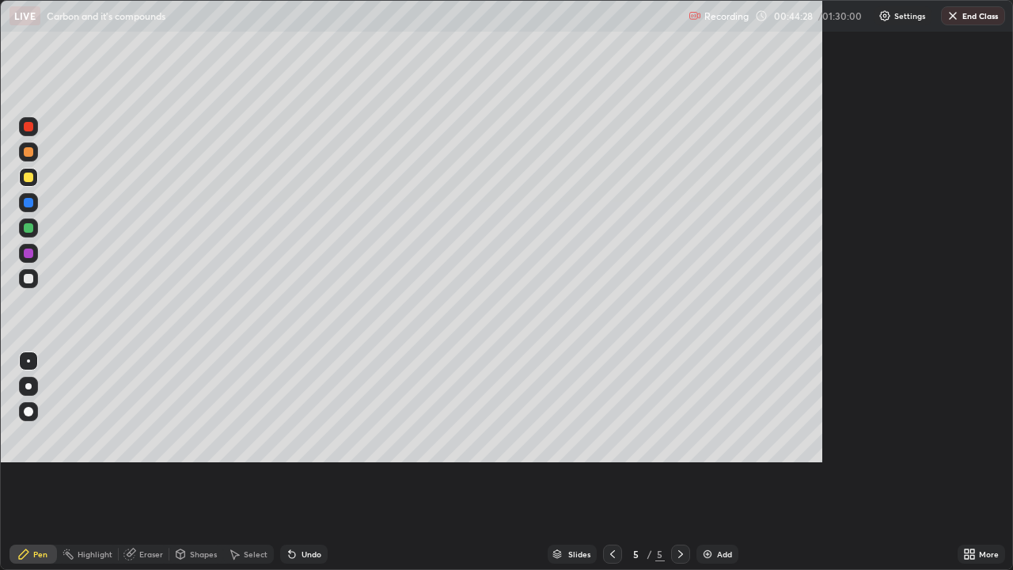
scroll to position [570, 1013]
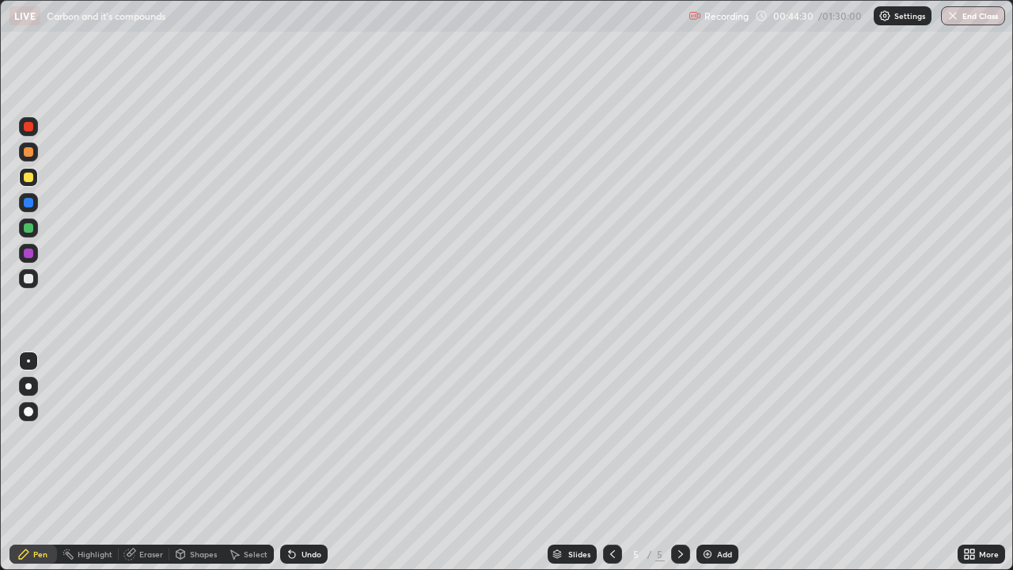
click at [309, 462] on div "Undo" at bounding box center [312, 554] width 20 height 8
click at [139, 462] on div "Eraser" at bounding box center [151, 554] width 24 height 8
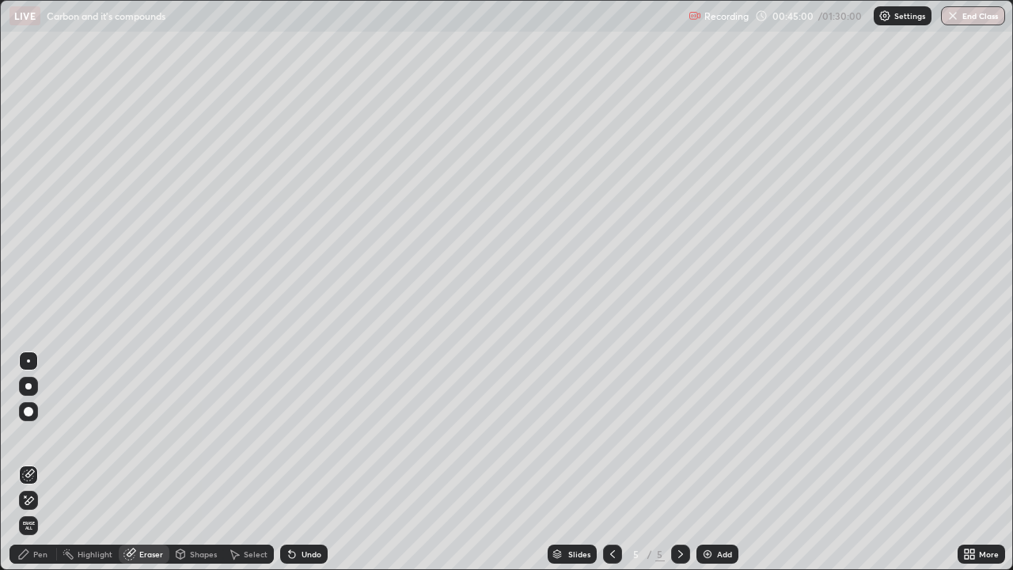
click at [32, 462] on div "Pen" at bounding box center [32, 554] width 47 height 19
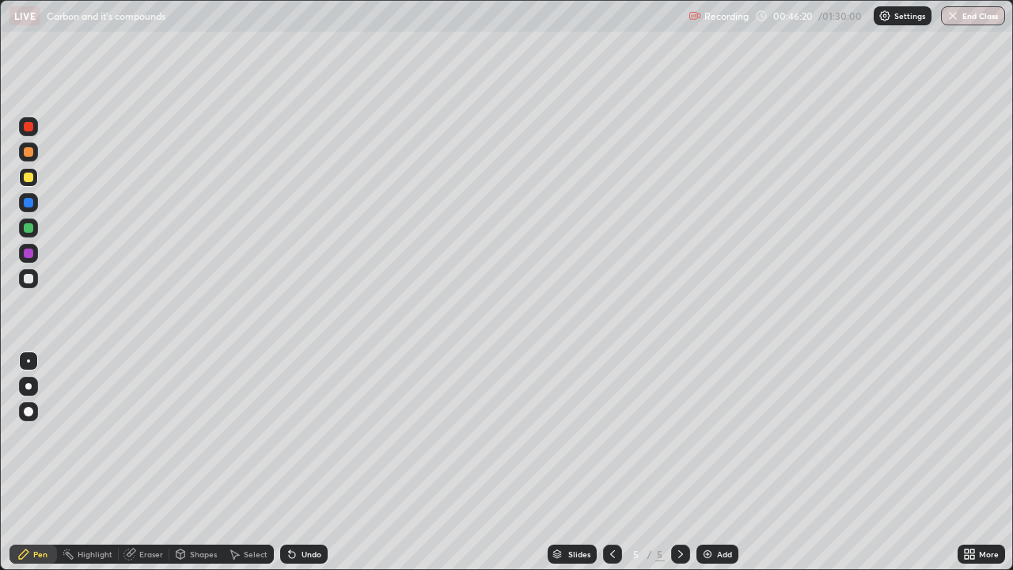
click at [253, 462] on div "Select" at bounding box center [256, 554] width 24 height 8
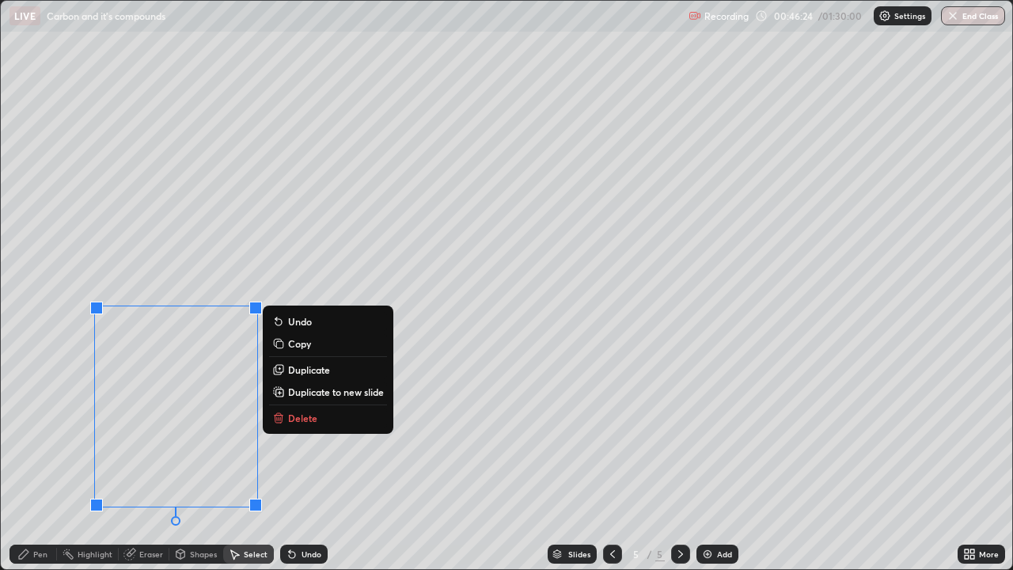
click at [40, 462] on div "Pen" at bounding box center [40, 554] width 14 height 8
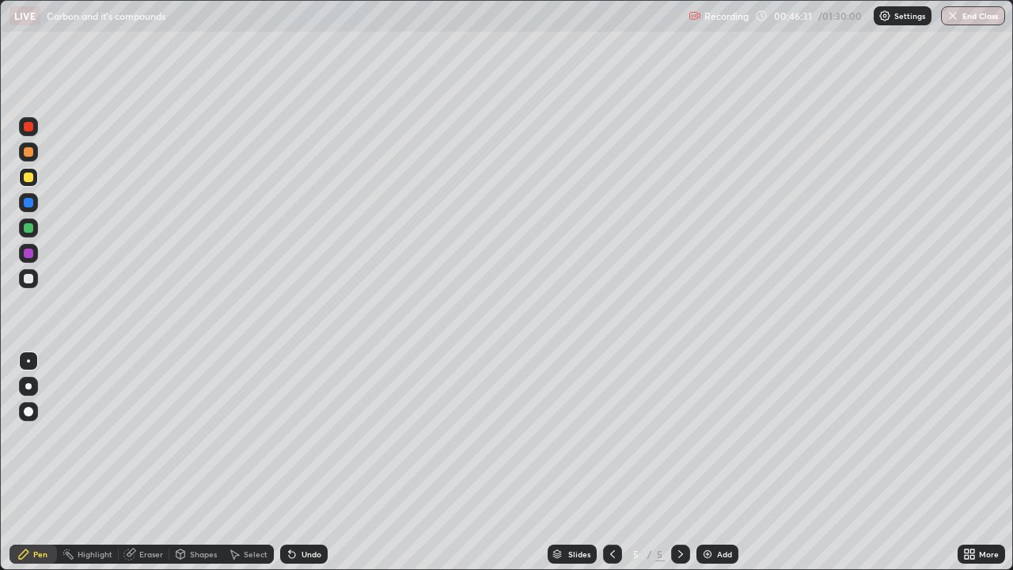
click at [309, 462] on div "Undo" at bounding box center [303, 554] width 47 height 19
click at [313, 462] on div "Undo" at bounding box center [303, 554] width 47 height 19
click at [306, 462] on div "Undo" at bounding box center [312, 554] width 20 height 8
click at [317, 462] on div "Undo" at bounding box center [312, 554] width 20 height 8
click at [316, 462] on div "Undo" at bounding box center [312, 554] width 20 height 8
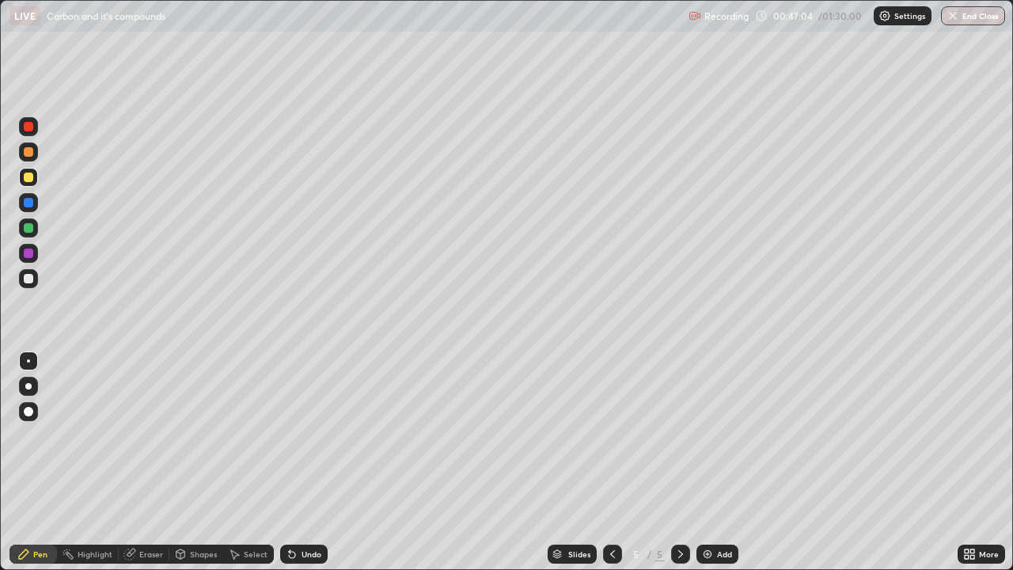
click at [312, 462] on div "Undo" at bounding box center [312, 554] width 20 height 8
click at [310, 462] on div "Undo" at bounding box center [312, 554] width 20 height 8
click at [28, 279] on div at bounding box center [28, 278] width 9 height 9
click at [312, 462] on div "Undo" at bounding box center [312, 554] width 20 height 8
click at [309, 462] on div "Undo" at bounding box center [312, 554] width 20 height 8
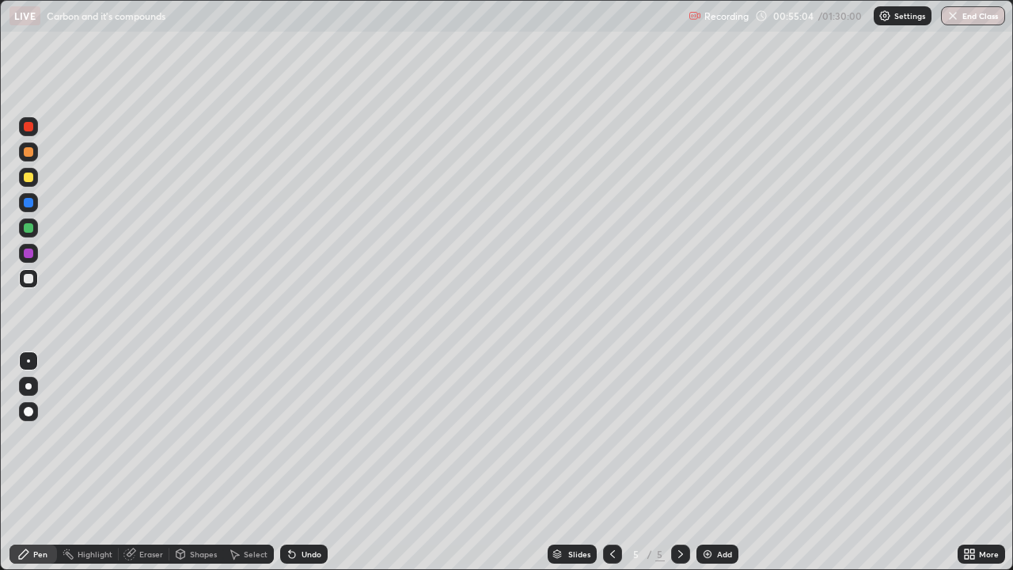
click at [302, 462] on div "Undo" at bounding box center [312, 554] width 20 height 8
click at [251, 462] on div "Select" at bounding box center [256, 554] width 24 height 8
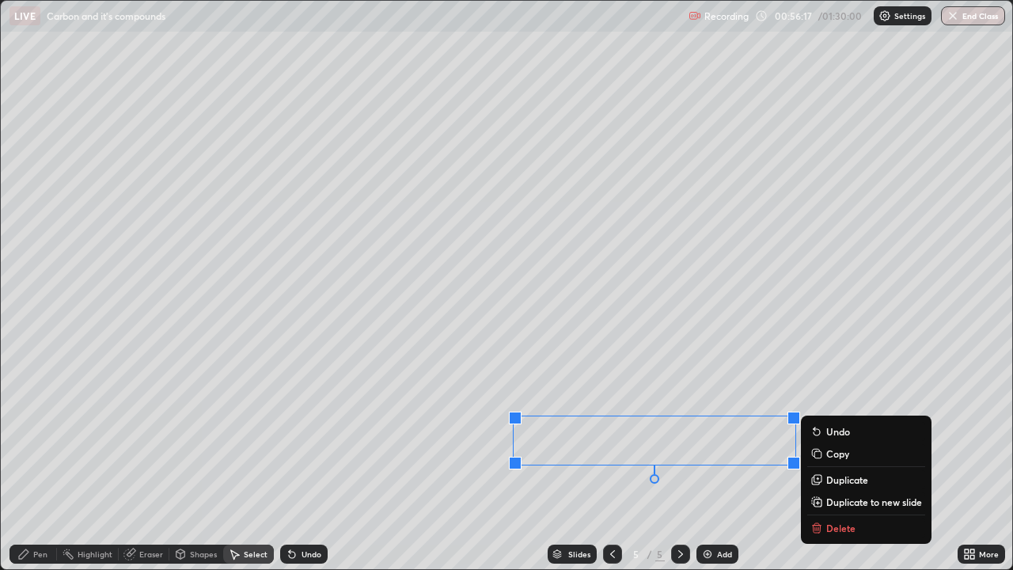
click at [534, 381] on div "0 ° Undo Copy Duplicate Duplicate to new slide Delete" at bounding box center [507, 285] width 1012 height 568
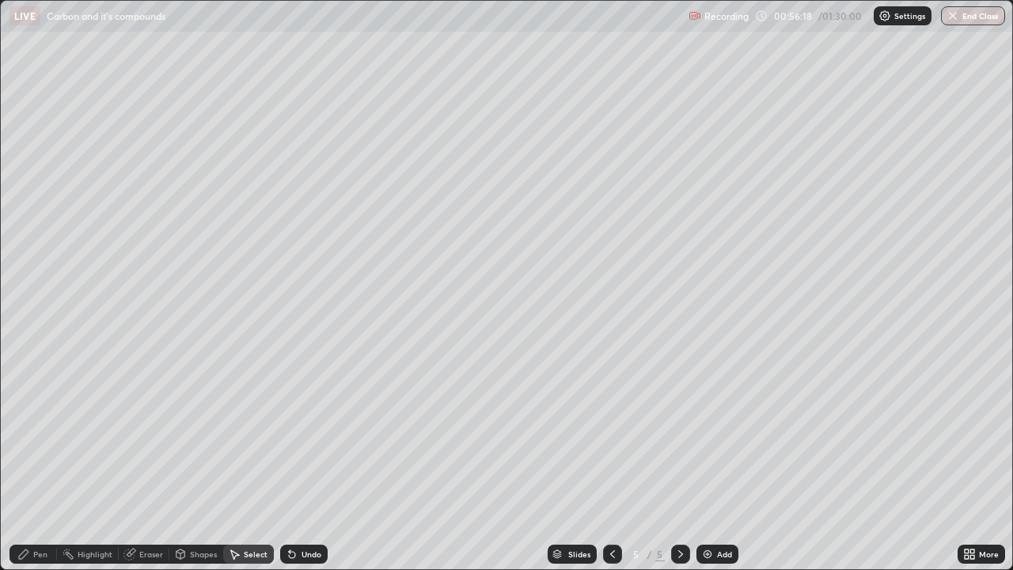
click at [44, 462] on div "Pen" at bounding box center [40, 554] width 14 height 8
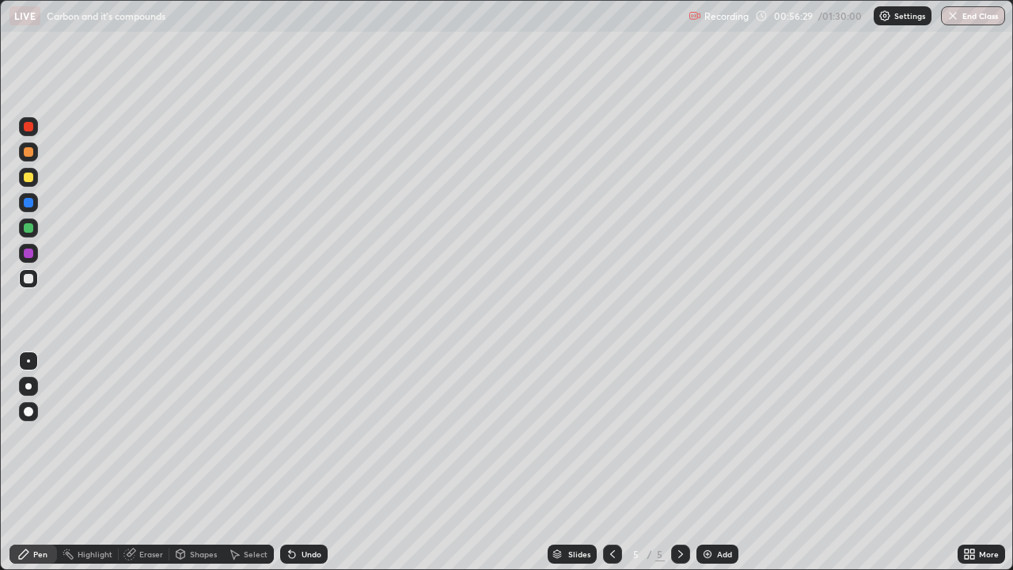
click at [303, 462] on div "Undo" at bounding box center [312, 554] width 20 height 8
click at [659, 462] on div "5" at bounding box center [659, 554] width 9 height 14
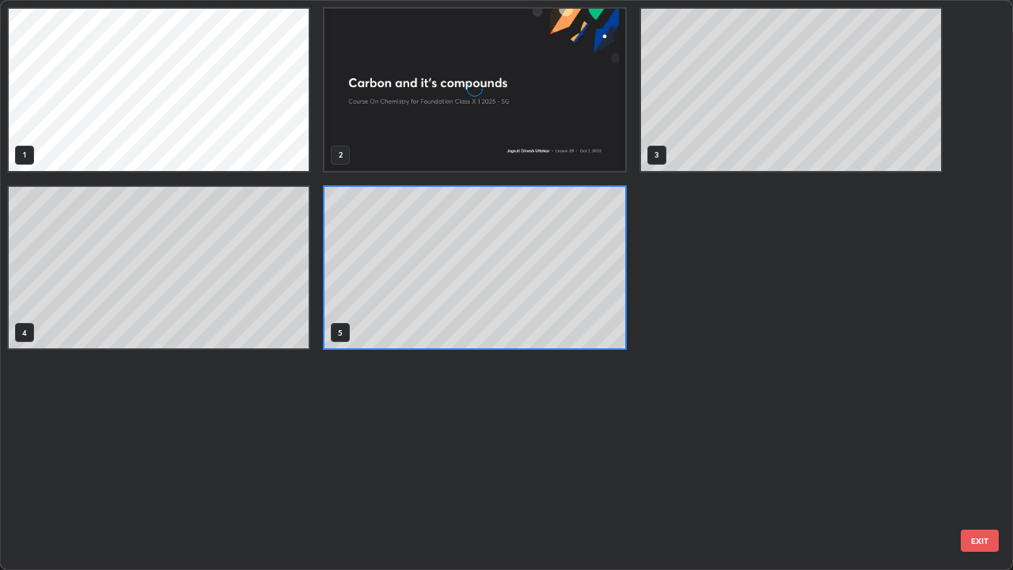
click at [623, 462] on div "1 2 3 4 5" at bounding box center [493, 285] width 984 height 568
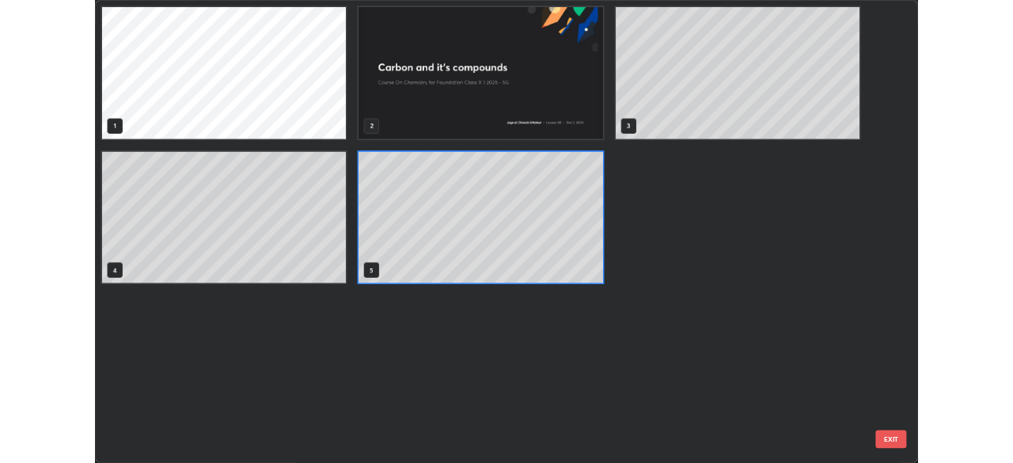
scroll to position [564, 1004]
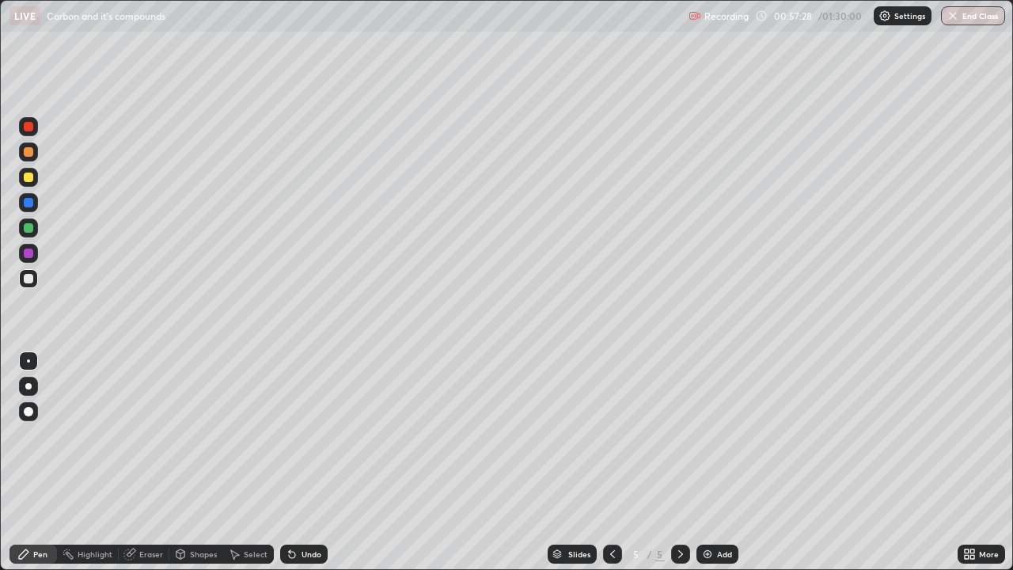
click at [305, 462] on div "Undo" at bounding box center [312, 554] width 20 height 8
click at [305, 462] on div "Undo" at bounding box center [303, 554] width 47 height 19
click at [714, 462] on div "Add" at bounding box center [718, 554] width 42 height 19
click at [289, 462] on icon at bounding box center [292, 555] width 6 height 6
click at [291, 462] on div "Undo" at bounding box center [303, 554] width 47 height 19
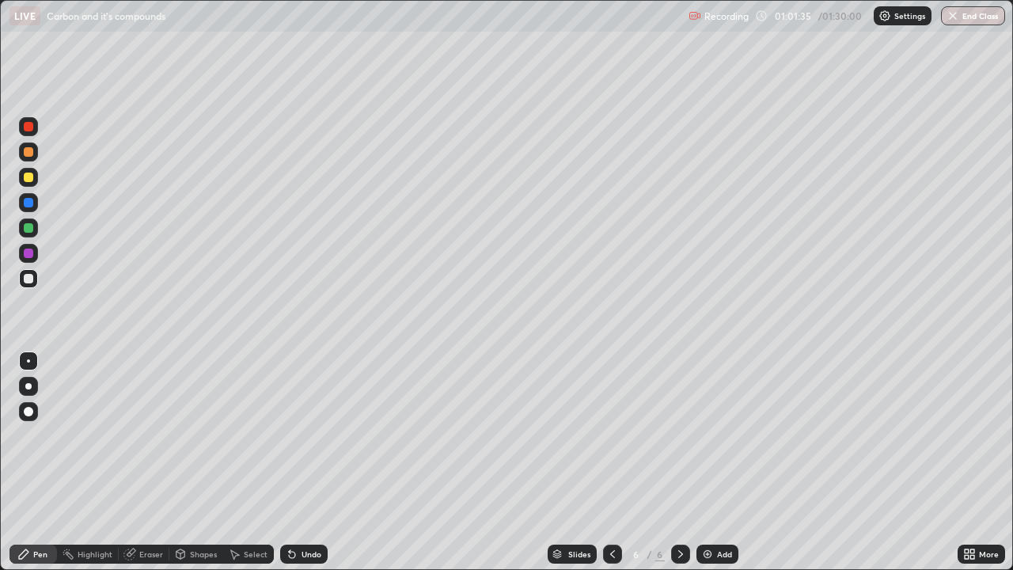
click at [975, 462] on icon at bounding box center [969, 554] width 13 height 13
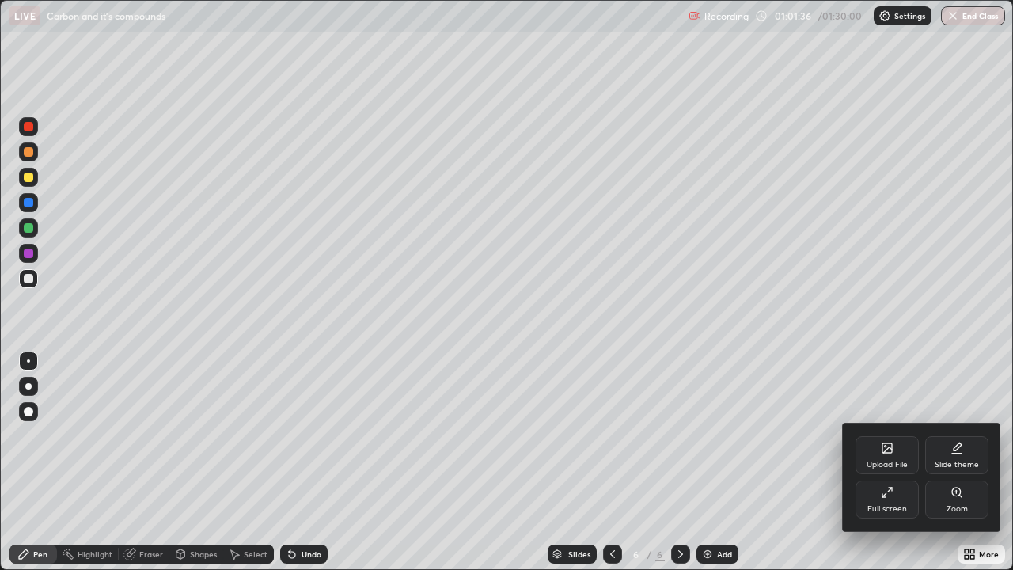
click at [894, 462] on div "Full screen" at bounding box center [887, 499] width 63 height 38
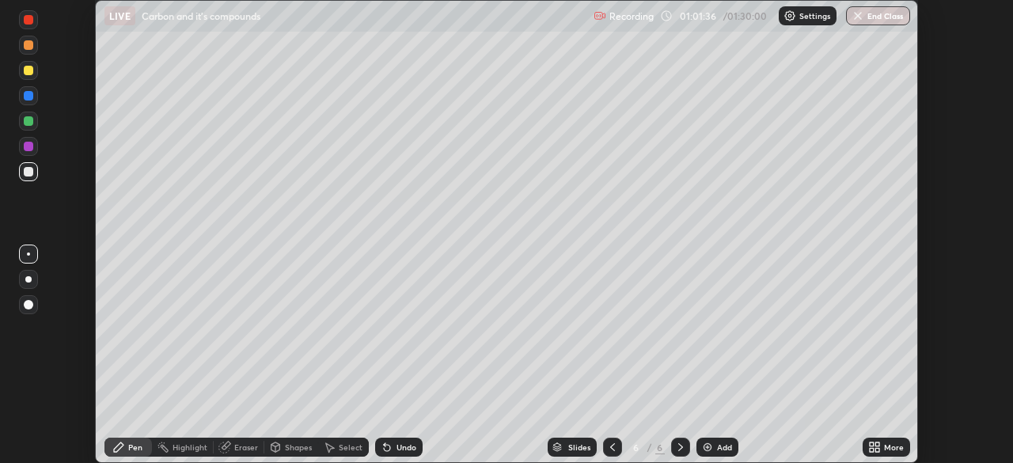
scroll to position [78693, 78143]
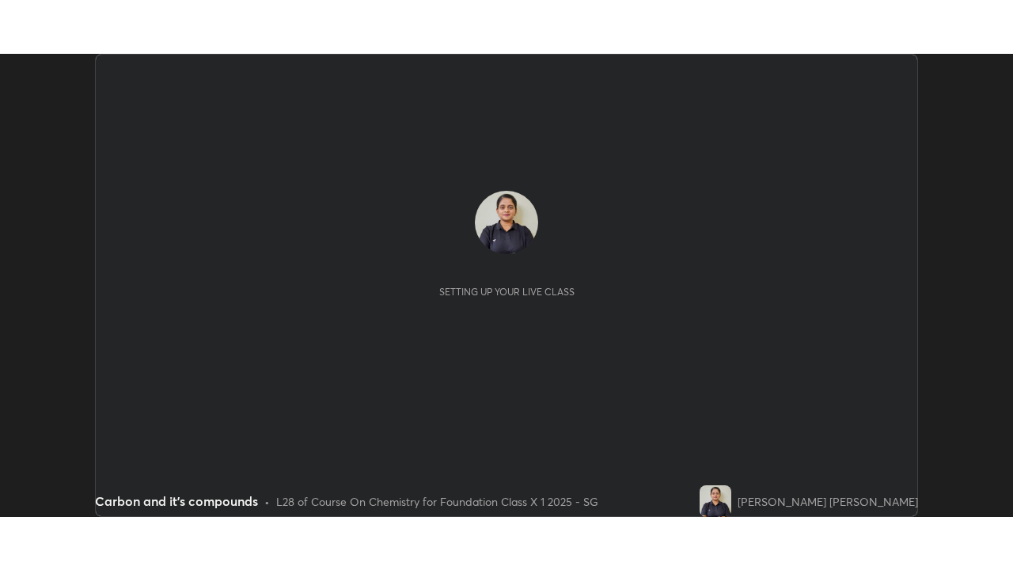
scroll to position [463, 1013]
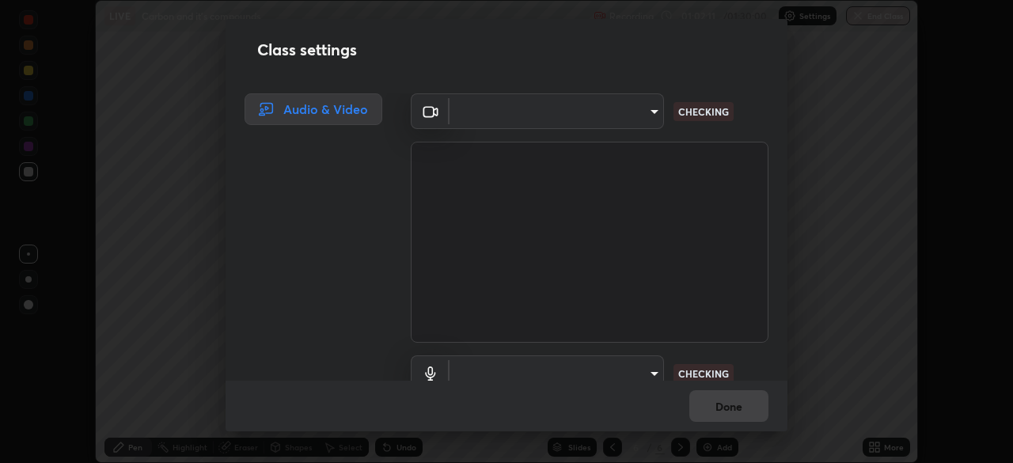
type input "846d0ba8f5080ab81b5b071cdfefeec17a04dc93fe71064fe08a1f5c66129023"
type input "communications"
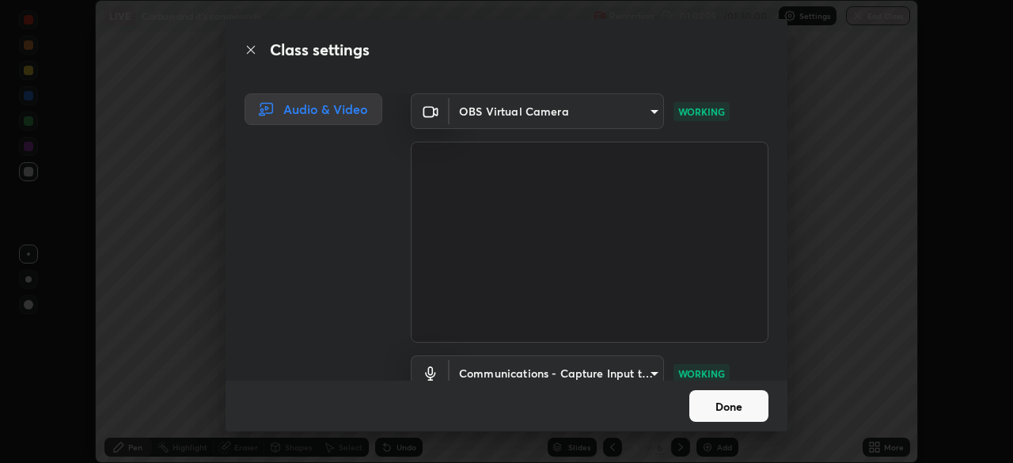
click at [739, 398] on button "Done" at bounding box center [728, 406] width 79 height 32
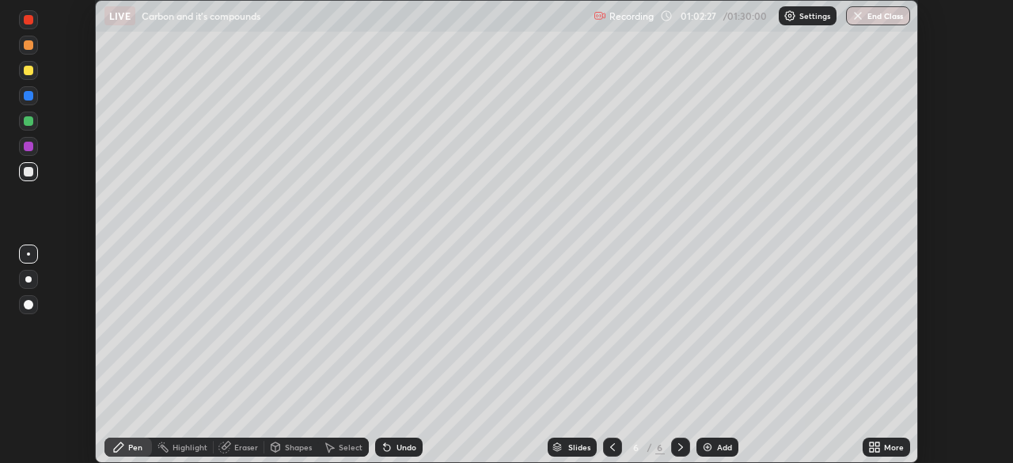
click at [872, 444] on icon at bounding box center [872, 444] width 4 height 4
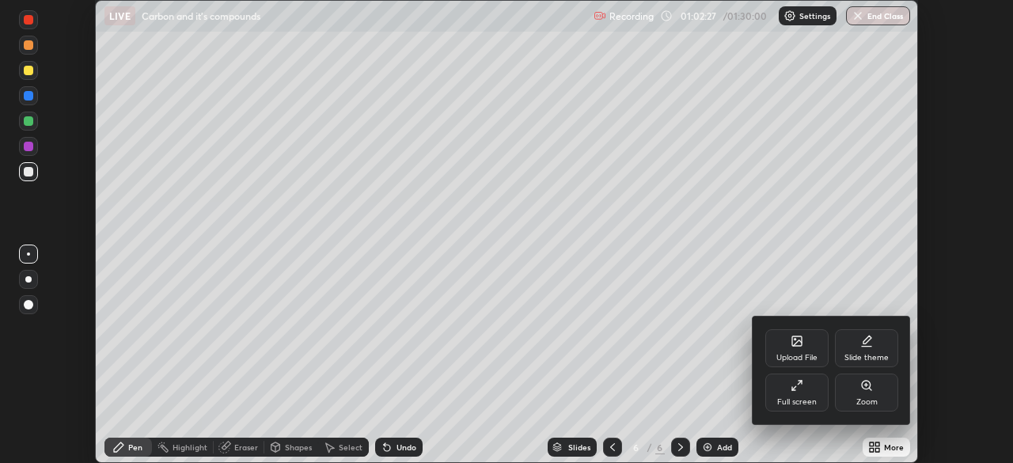
click at [790, 394] on div "Full screen" at bounding box center [796, 393] width 63 height 38
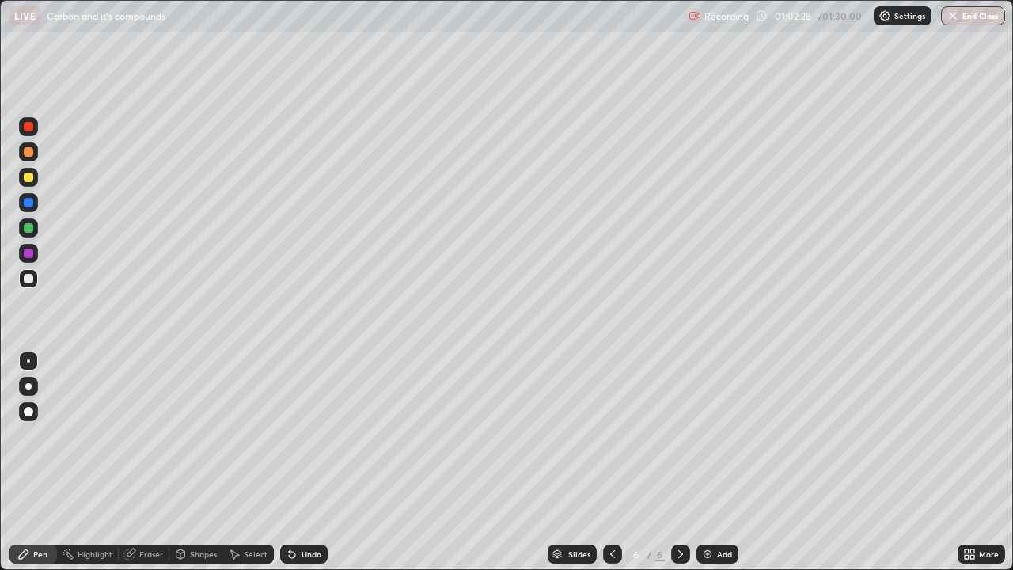
scroll to position [570, 1013]
click at [302, 462] on div "Undo" at bounding box center [312, 554] width 20 height 8
click at [299, 462] on div "Undo" at bounding box center [303, 554] width 47 height 19
click at [306, 462] on div "Undo" at bounding box center [312, 554] width 20 height 8
click at [304, 462] on div "Undo" at bounding box center [312, 554] width 20 height 8
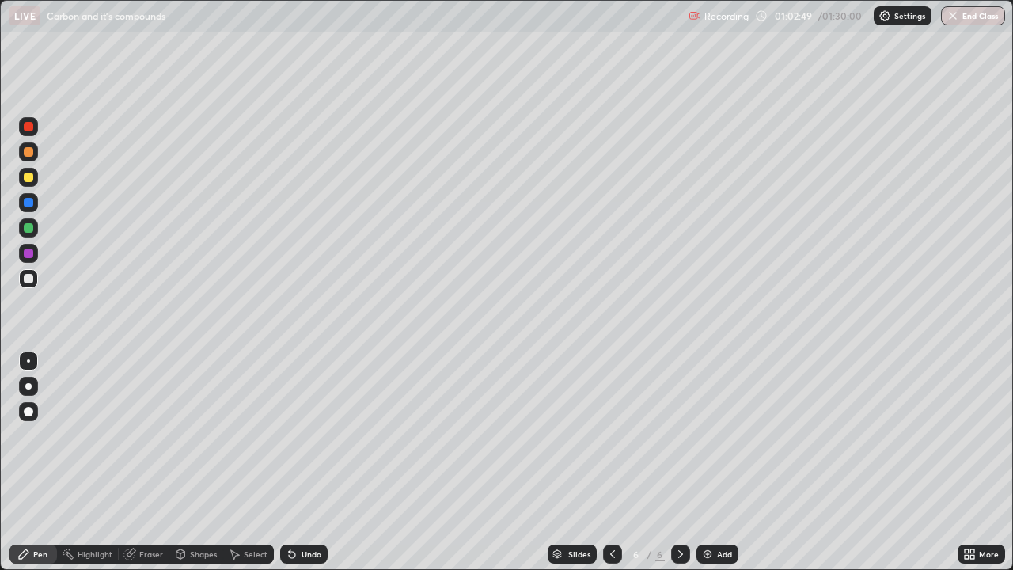
click at [305, 462] on div "Undo" at bounding box center [312, 554] width 20 height 8
click at [308, 462] on div "Undo" at bounding box center [312, 554] width 20 height 8
click at [309, 462] on div "Undo" at bounding box center [312, 554] width 20 height 8
click at [304, 462] on div "Undo" at bounding box center [312, 554] width 20 height 8
click at [32, 250] on div at bounding box center [28, 253] width 9 height 9
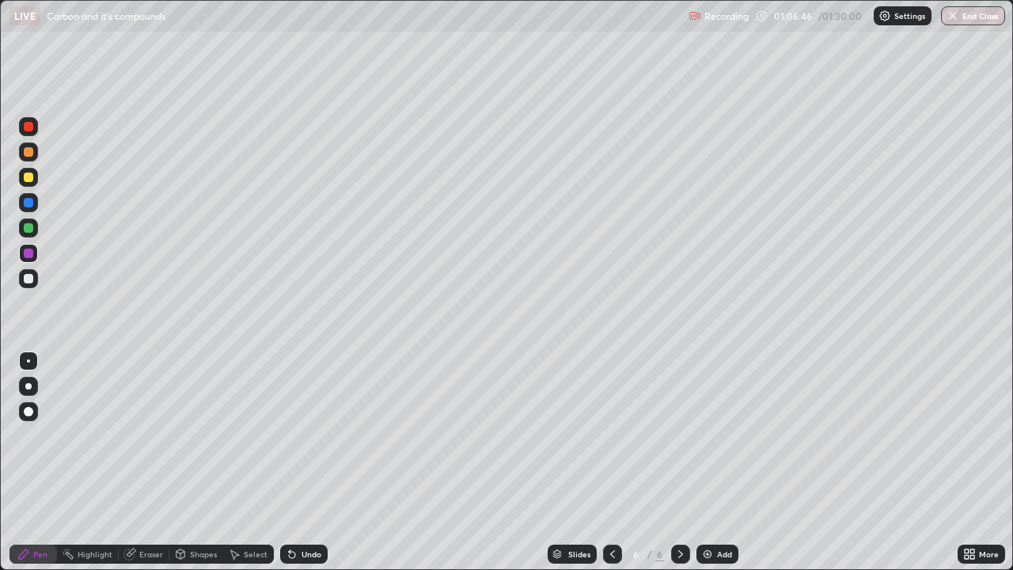
click at [302, 462] on div "Undo" at bounding box center [312, 554] width 20 height 8
click at [150, 462] on div "Eraser" at bounding box center [151, 554] width 24 height 8
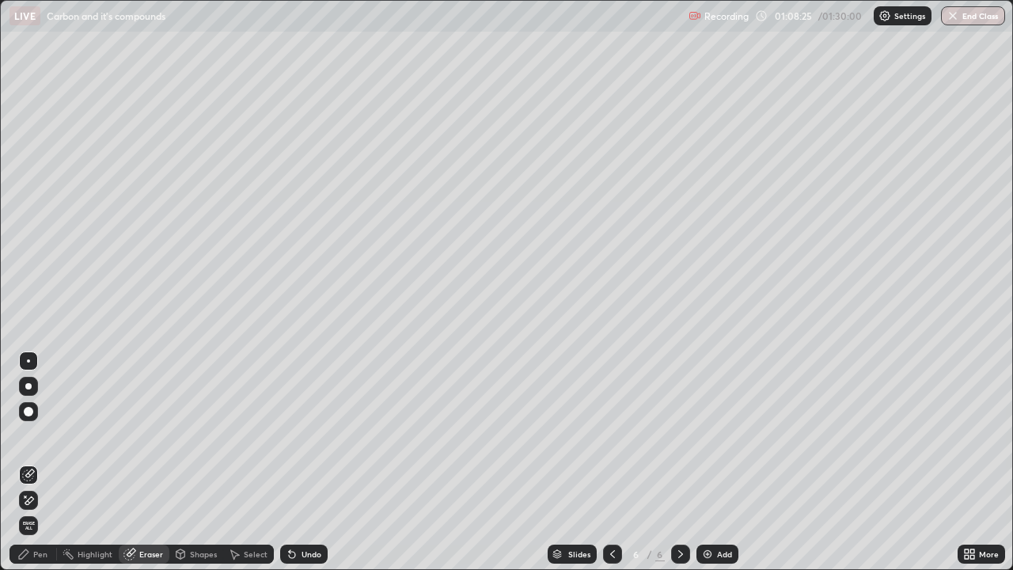
click at [46, 462] on div "Pen" at bounding box center [40, 554] width 14 height 8
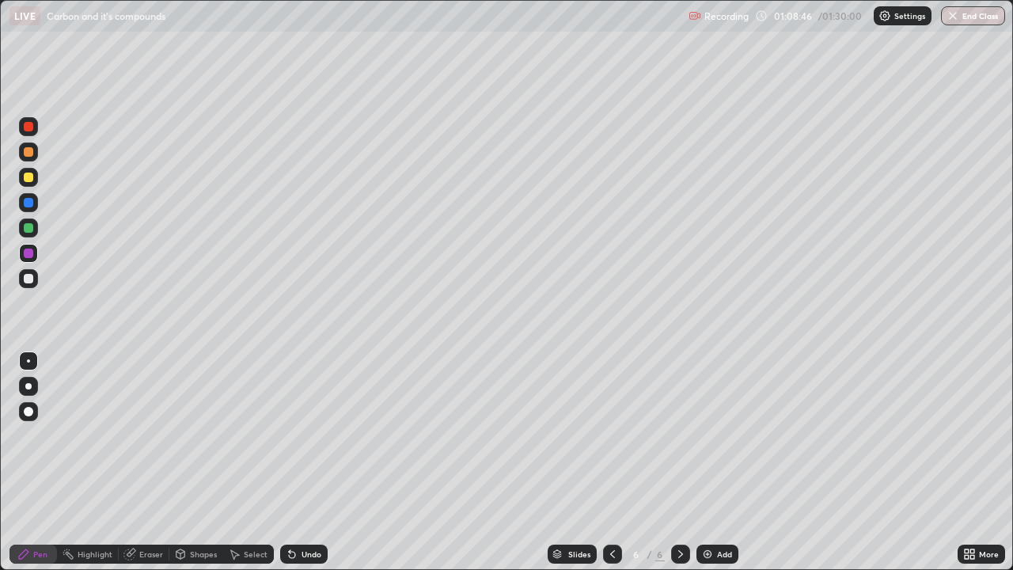
click at [304, 462] on div "Undo" at bounding box center [312, 554] width 20 height 8
click at [151, 462] on div "Eraser" at bounding box center [151, 554] width 24 height 8
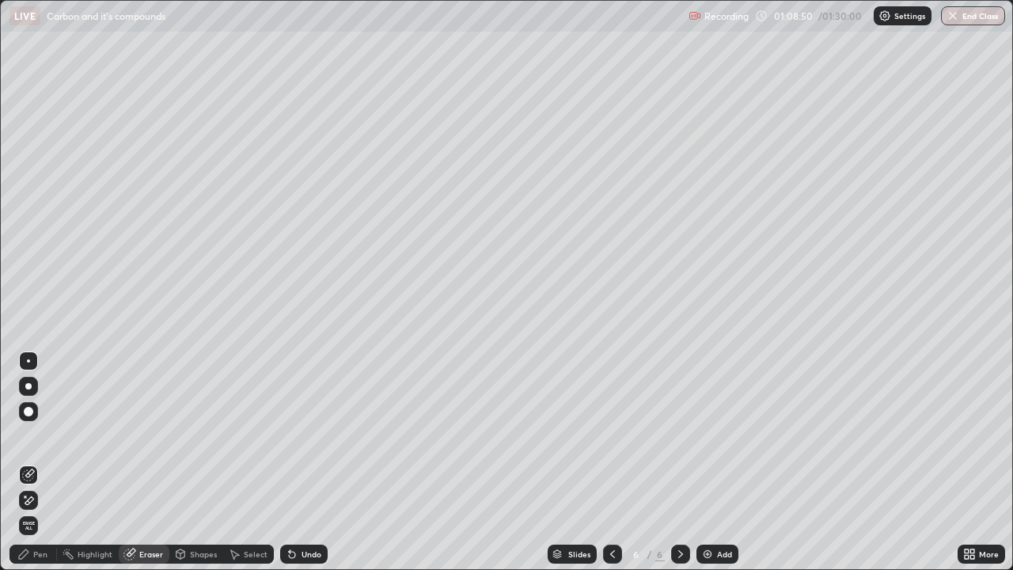
click at [48, 462] on div "Pen" at bounding box center [32, 554] width 47 height 19
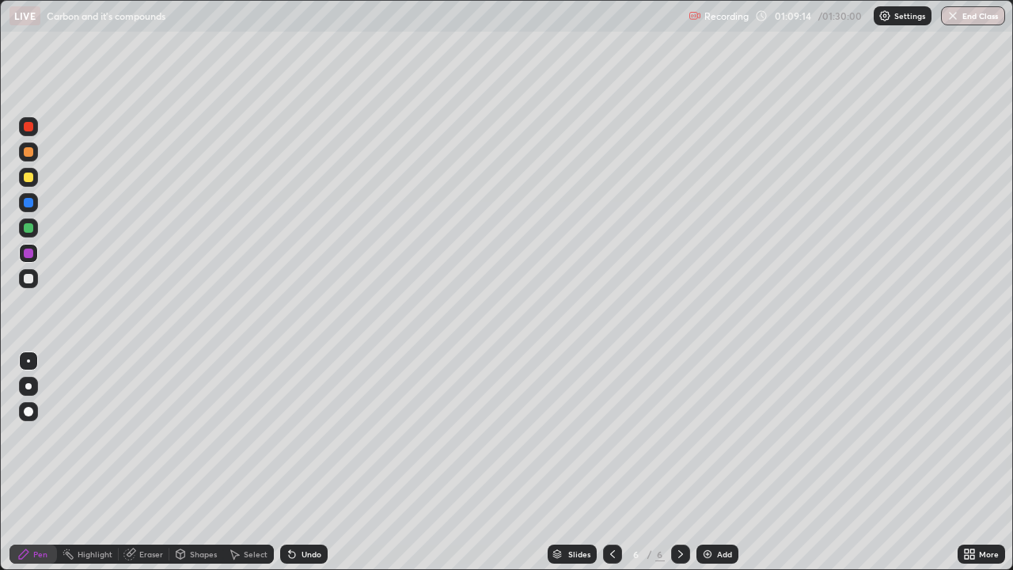
click at [28, 275] on div at bounding box center [28, 278] width 9 height 9
click at [28, 254] on div at bounding box center [28, 253] width 9 height 9
click at [28, 229] on div at bounding box center [28, 227] width 9 height 9
click at [26, 177] on div at bounding box center [28, 177] width 9 height 9
click at [308, 462] on div "Undo" at bounding box center [303, 554] width 47 height 19
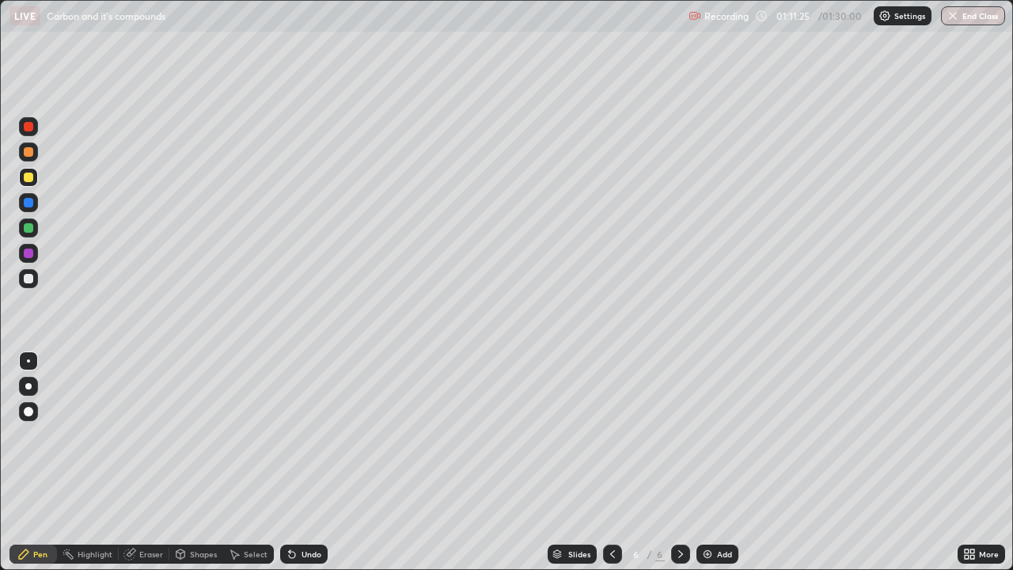
click at [312, 462] on div "Undo" at bounding box center [312, 554] width 20 height 8
click at [310, 462] on div "Undo" at bounding box center [312, 554] width 20 height 8
click at [313, 462] on div "Undo" at bounding box center [312, 554] width 20 height 8
click at [306, 462] on div "Undo" at bounding box center [303, 554] width 47 height 19
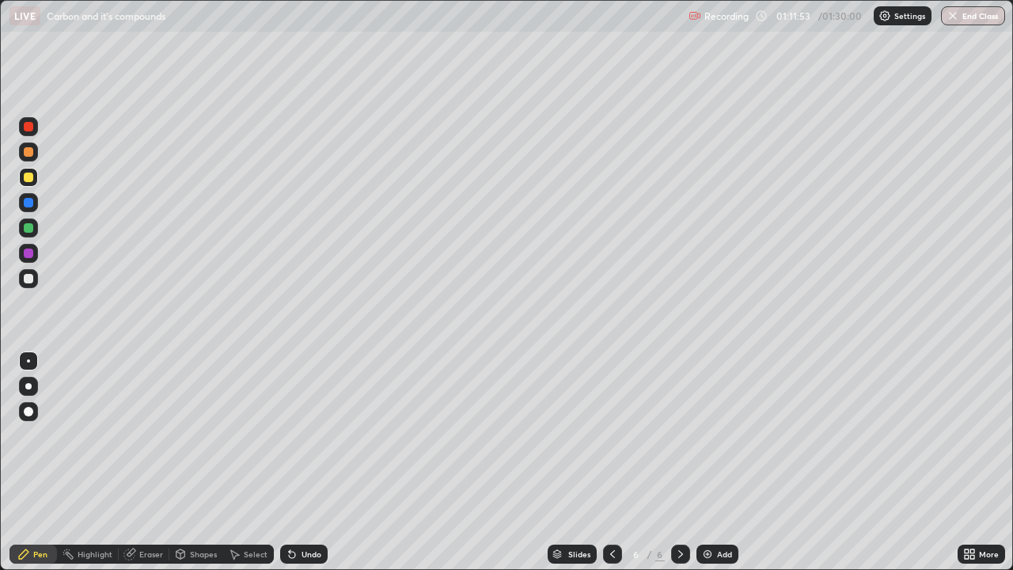
click at [304, 462] on div "Undo" at bounding box center [303, 554] width 47 height 19
click at [290, 462] on icon at bounding box center [292, 555] width 6 height 6
click at [715, 462] on div "Add" at bounding box center [718, 554] width 42 height 19
click at [28, 286] on div at bounding box center [28, 278] width 19 height 19
click at [312, 462] on div "Undo" at bounding box center [312, 554] width 20 height 8
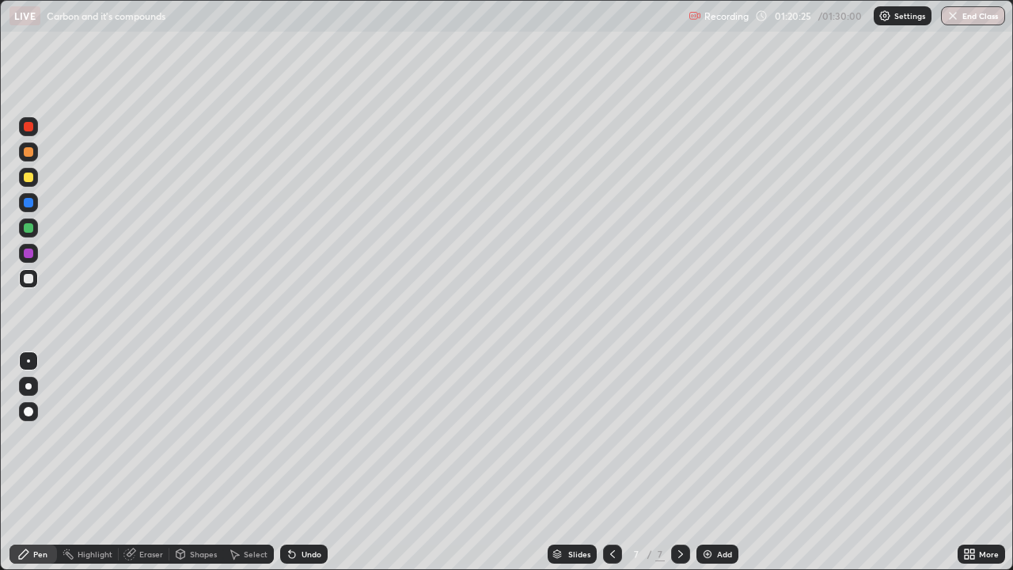
click at [298, 462] on div "Undo" at bounding box center [303, 554] width 47 height 19
click at [310, 462] on div "Undo" at bounding box center [312, 554] width 20 height 8
click at [303, 462] on div "Undo" at bounding box center [312, 554] width 20 height 8
click at [300, 462] on div "Undo" at bounding box center [303, 554] width 47 height 19
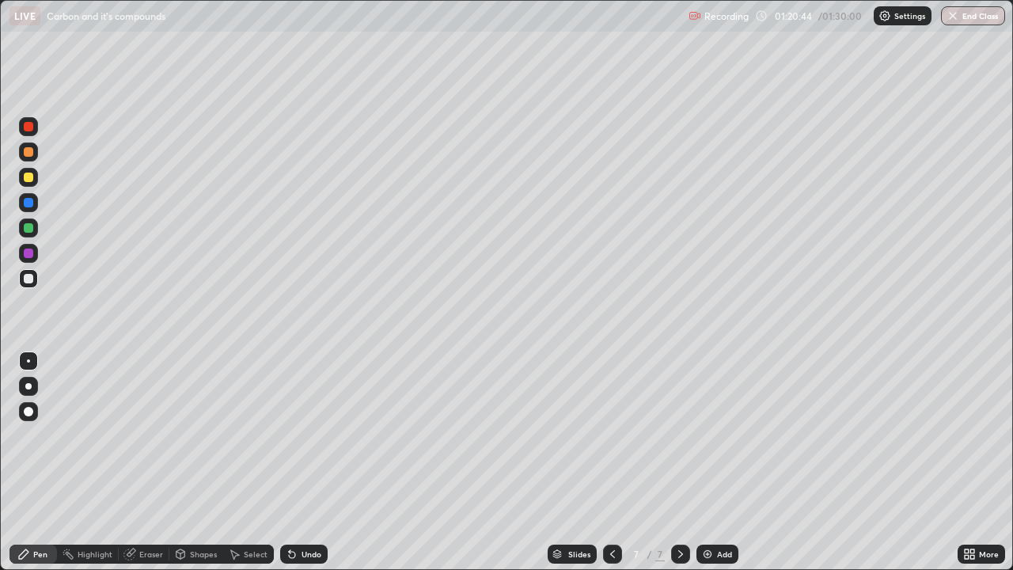
click at [303, 462] on div "Undo" at bounding box center [312, 554] width 20 height 8
click at [306, 462] on div "Undo" at bounding box center [303, 554] width 47 height 19
click at [310, 462] on div "Undo" at bounding box center [303, 554] width 47 height 19
click at [141, 462] on div "Eraser" at bounding box center [151, 554] width 24 height 8
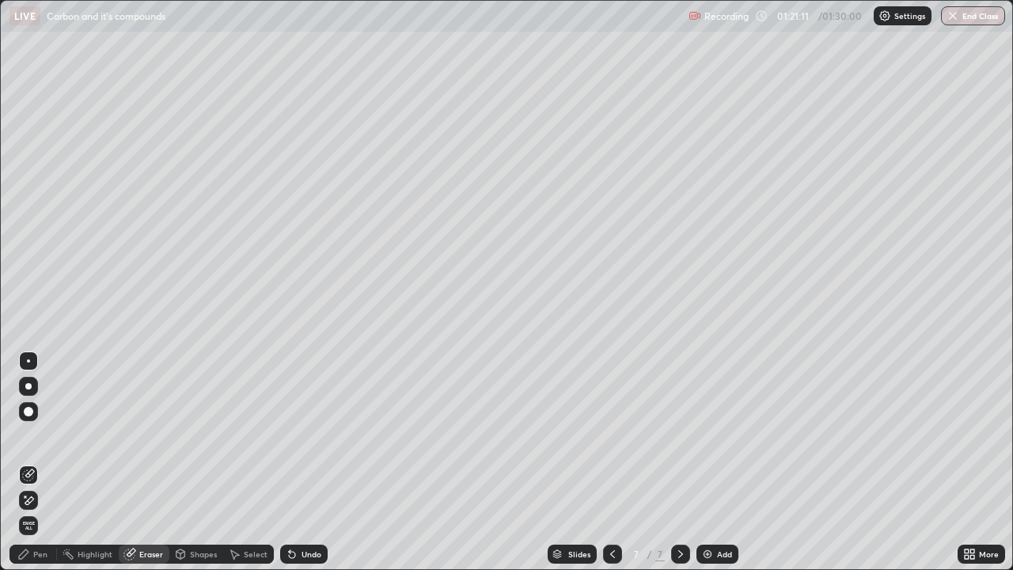
click at [41, 462] on div "Pen" at bounding box center [40, 554] width 14 height 8
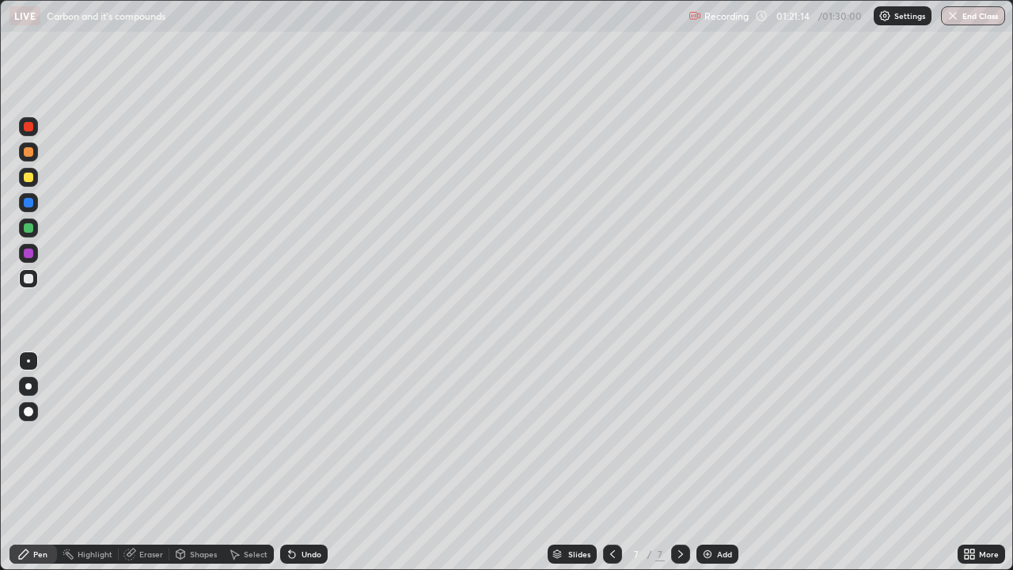
click at [245, 462] on div "Select" at bounding box center [256, 554] width 24 height 8
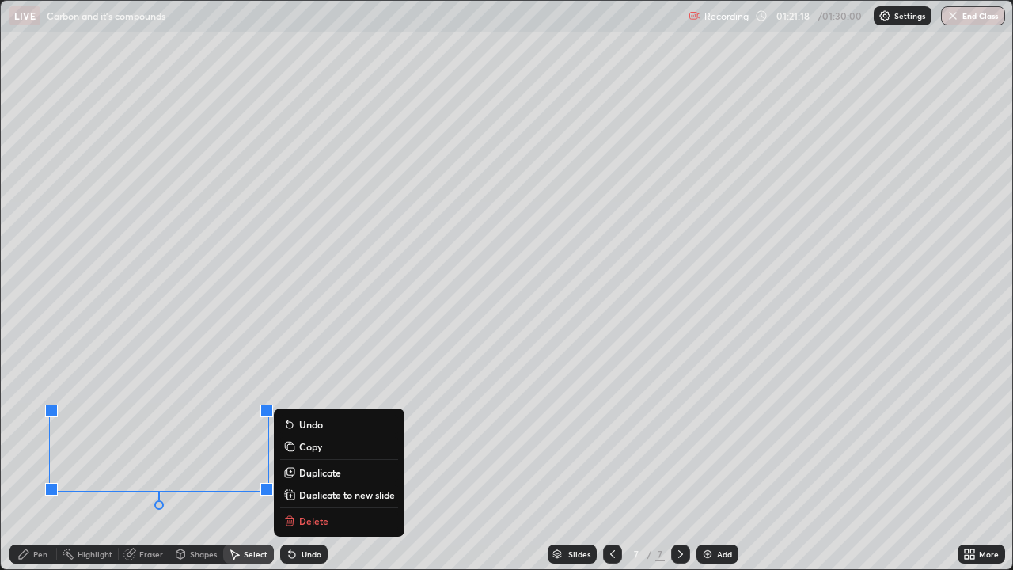
click at [318, 450] on p "Copy" at bounding box center [310, 446] width 23 height 13
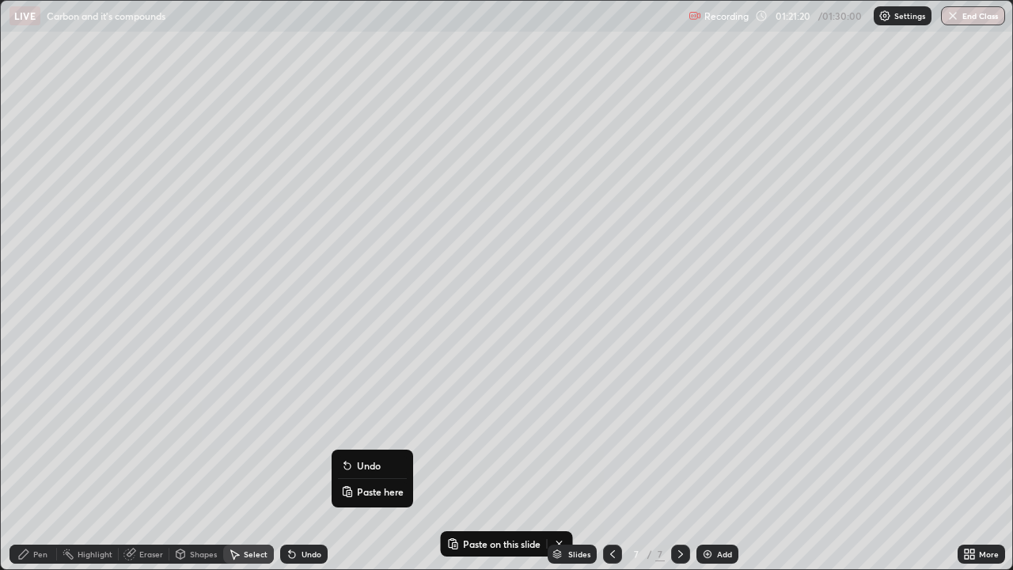
click at [374, 462] on p "Paste here" at bounding box center [380, 491] width 47 height 13
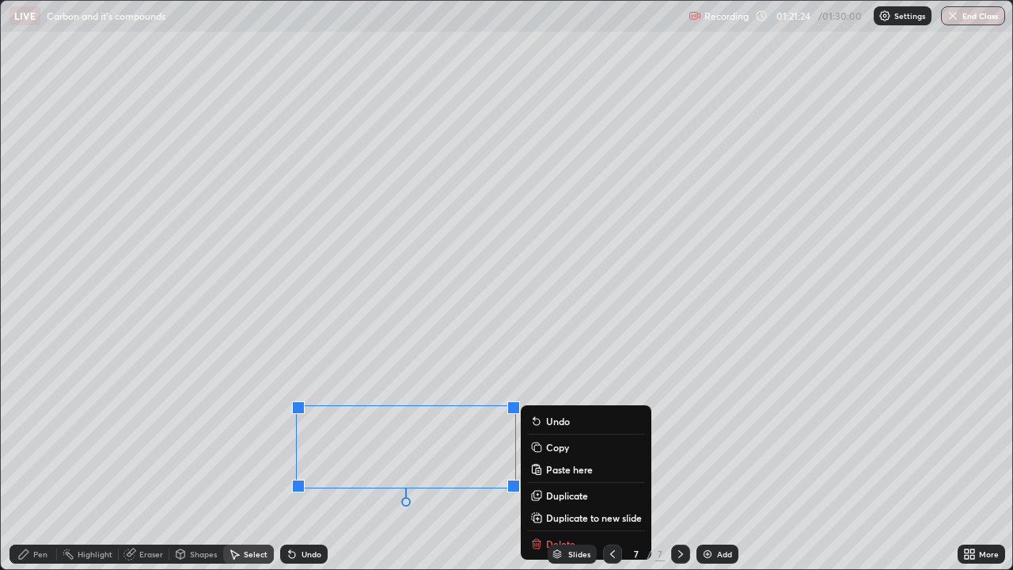
click at [47, 462] on div "Pen" at bounding box center [40, 554] width 14 height 8
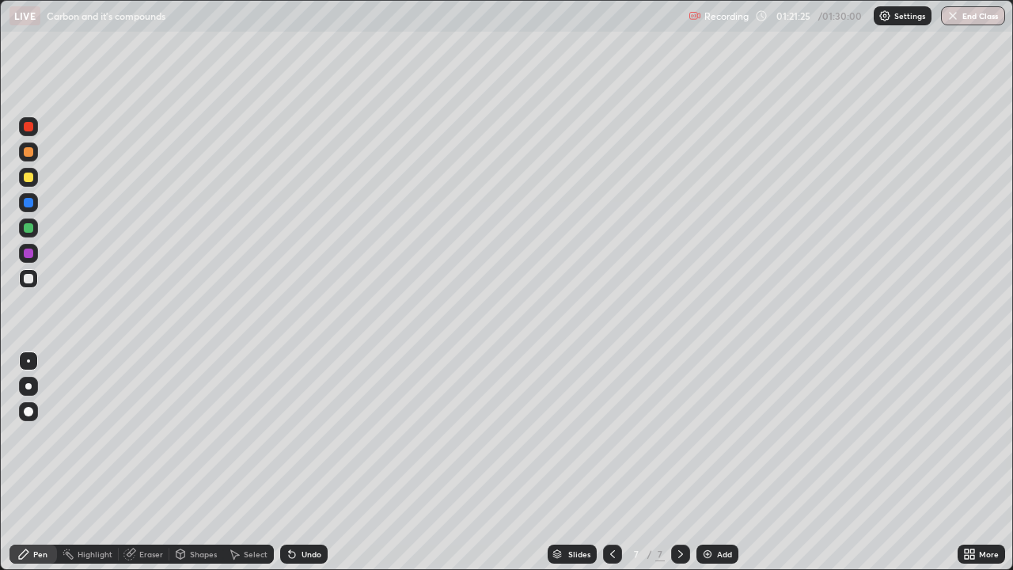
click at [25, 173] on div at bounding box center [28, 177] width 9 height 9
click at [245, 462] on div "Select" at bounding box center [256, 554] width 24 height 8
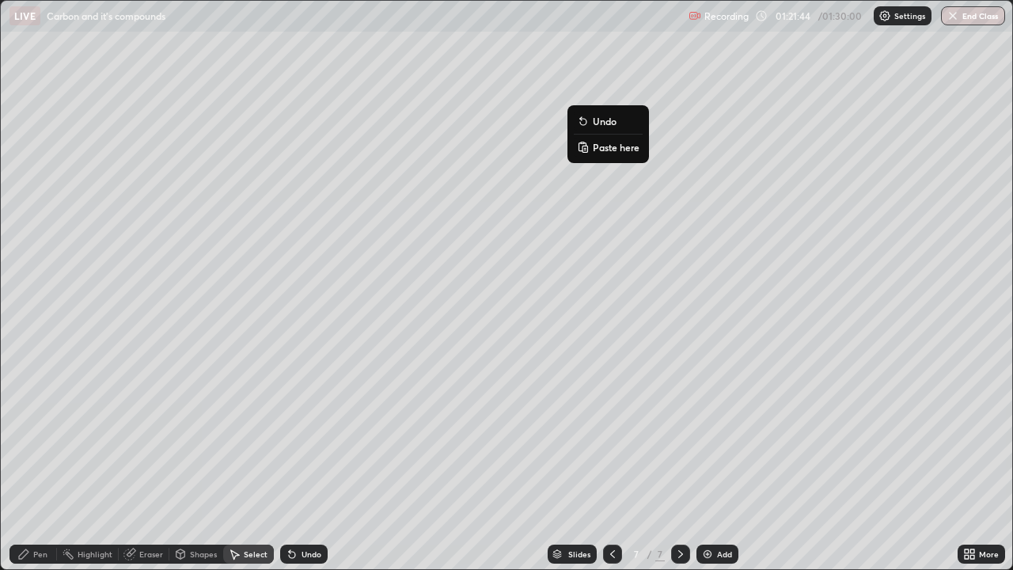
click at [601, 146] on p "Paste here" at bounding box center [616, 147] width 47 height 13
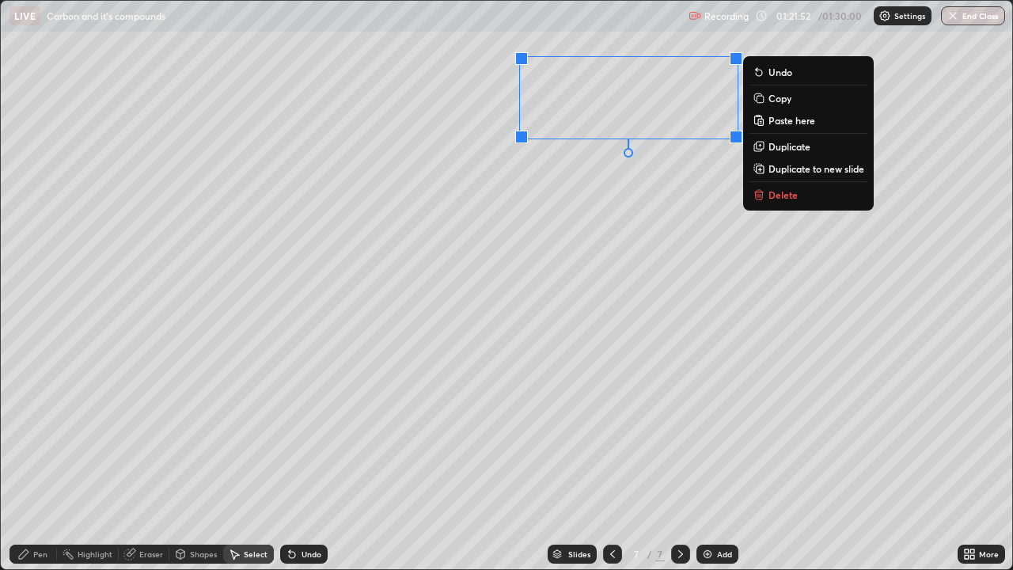
click at [632, 180] on div "0 ° Undo Copy Paste here Duplicate Duplicate to new slide Delete" at bounding box center [507, 285] width 1012 height 568
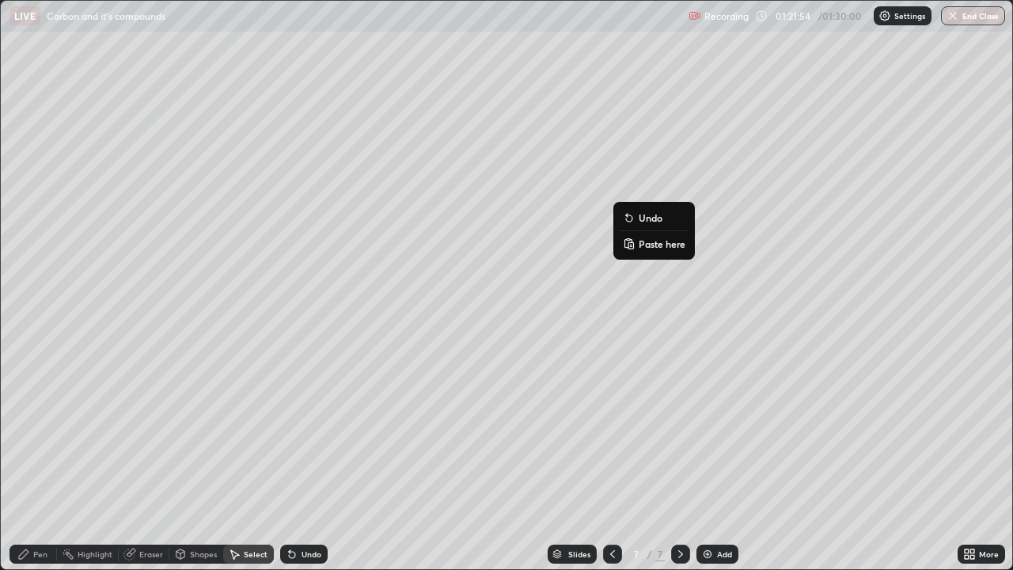
click at [668, 245] on p "Paste here" at bounding box center [662, 243] width 47 height 13
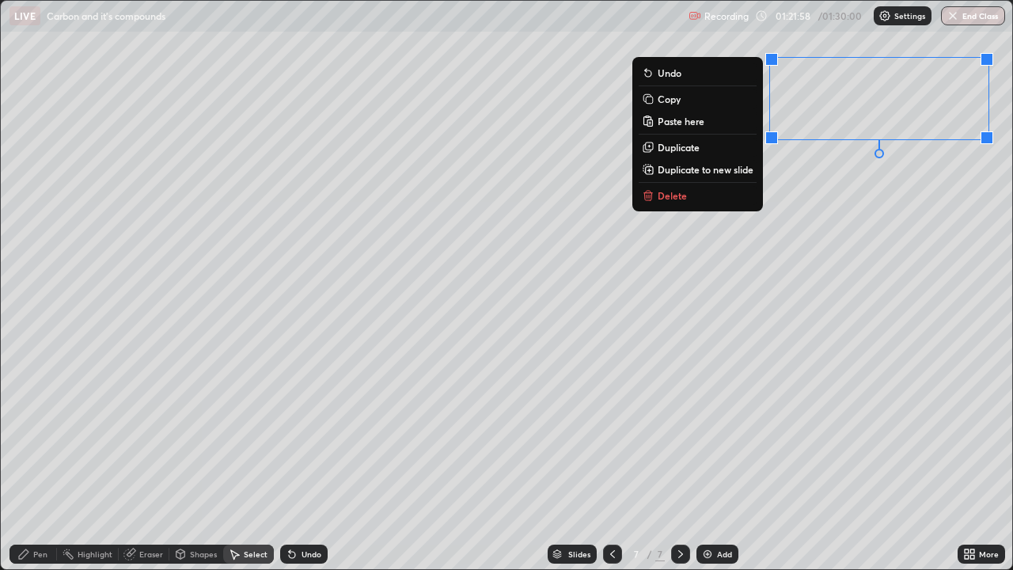
click at [794, 165] on div "0 ° Undo Copy Paste here Duplicate Duplicate to new slide Delete" at bounding box center [507, 285] width 1012 height 568
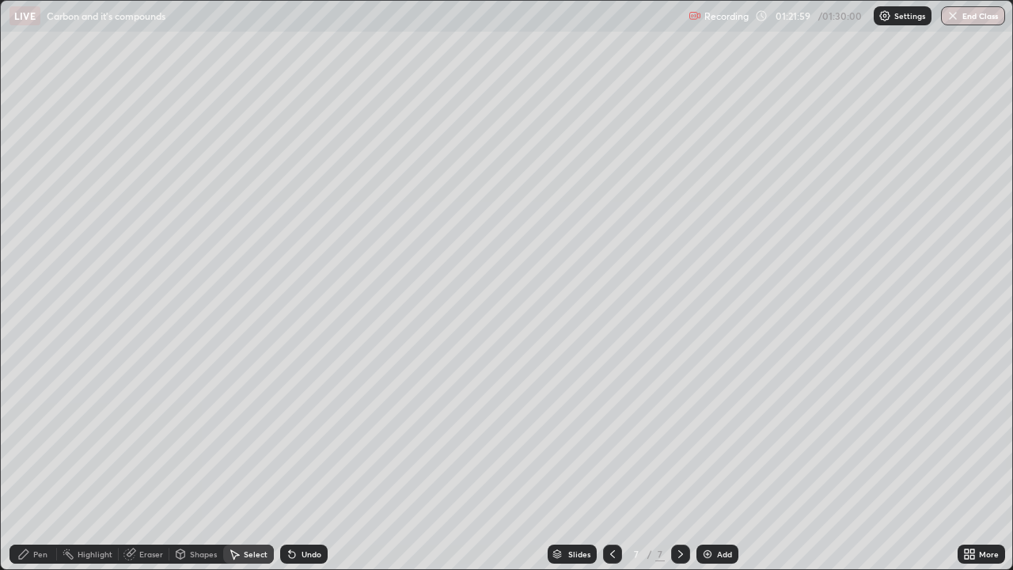
click at [32, 462] on div "Pen" at bounding box center [32, 554] width 47 height 19
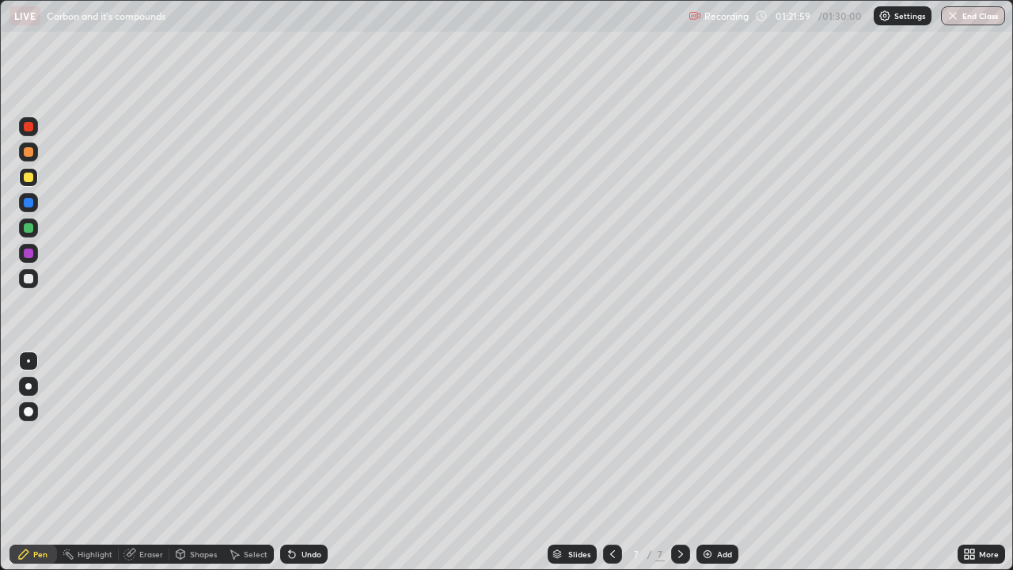
click at [158, 462] on div "Eraser" at bounding box center [151, 554] width 24 height 8
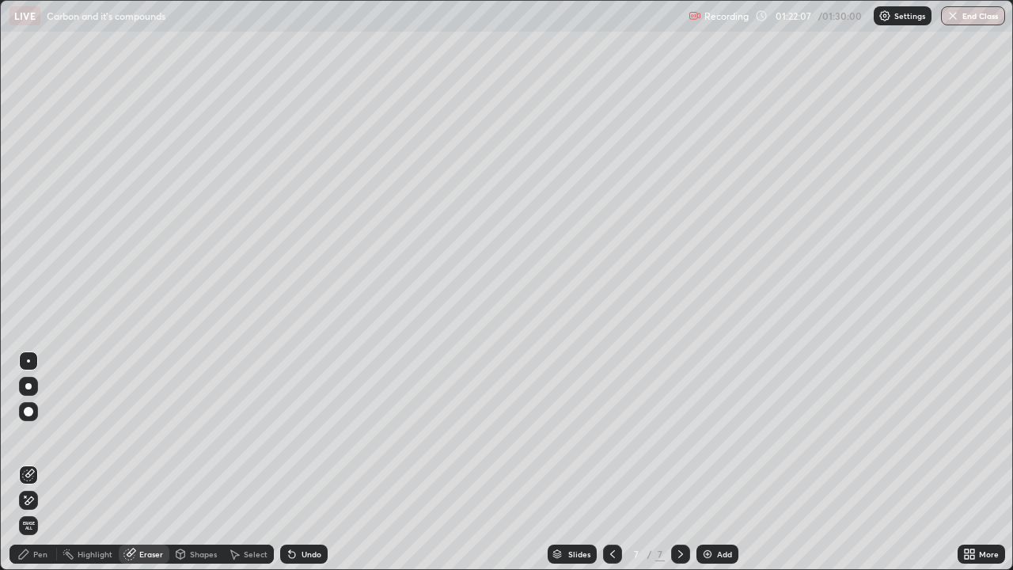
click at [41, 462] on div "Pen" at bounding box center [32, 554] width 47 height 19
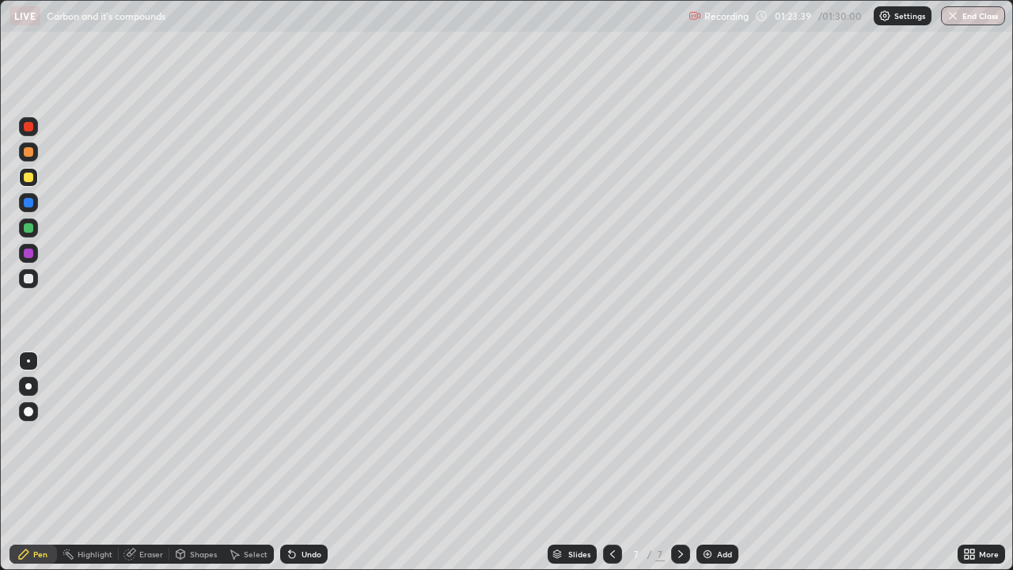
click at [143, 462] on div "Eraser" at bounding box center [151, 554] width 24 height 8
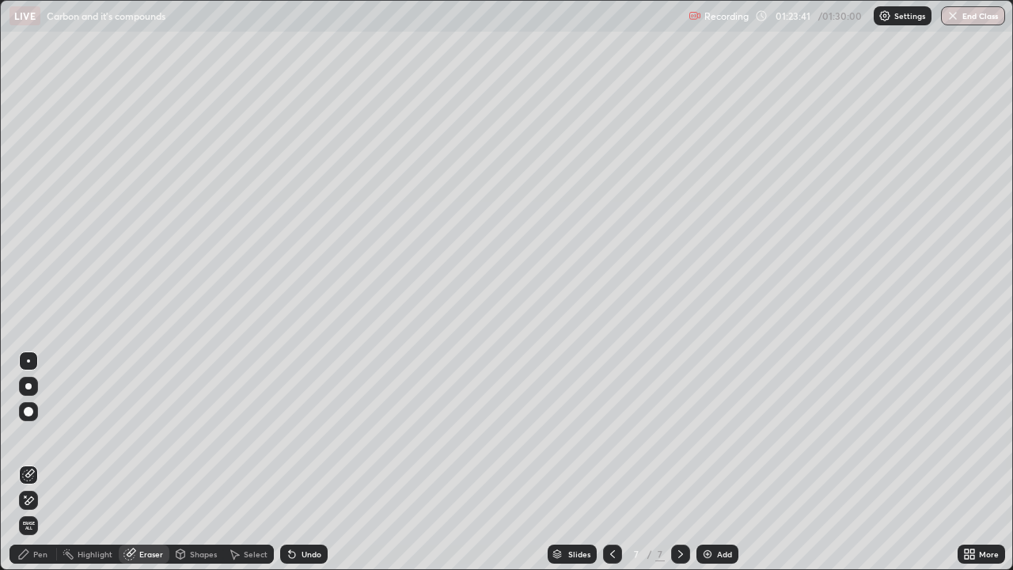
click at [29, 462] on icon at bounding box center [23, 554] width 13 height 13
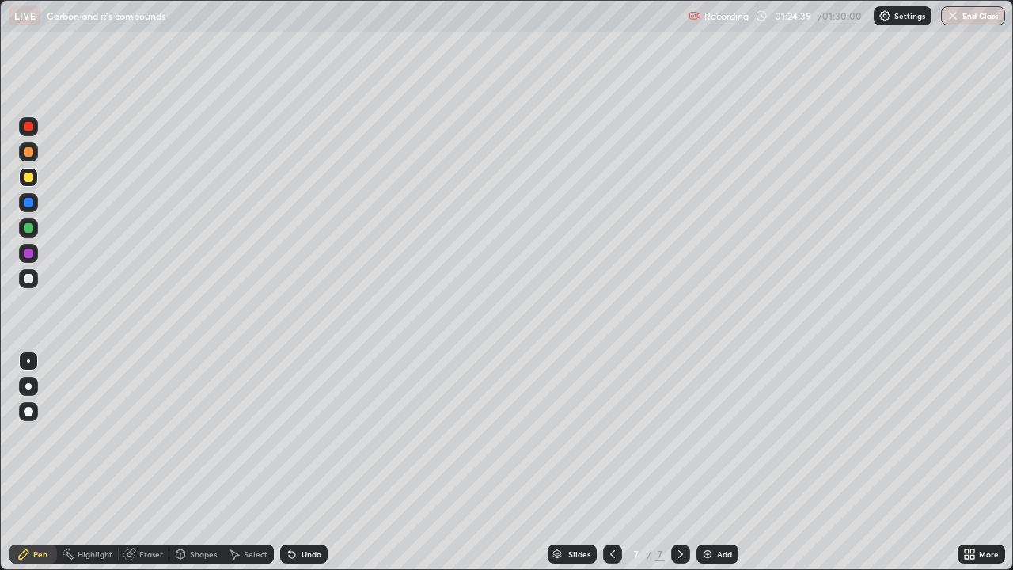
click at [26, 256] on div at bounding box center [28, 253] width 9 height 9
click at [147, 462] on div "Eraser" at bounding box center [151, 554] width 24 height 8
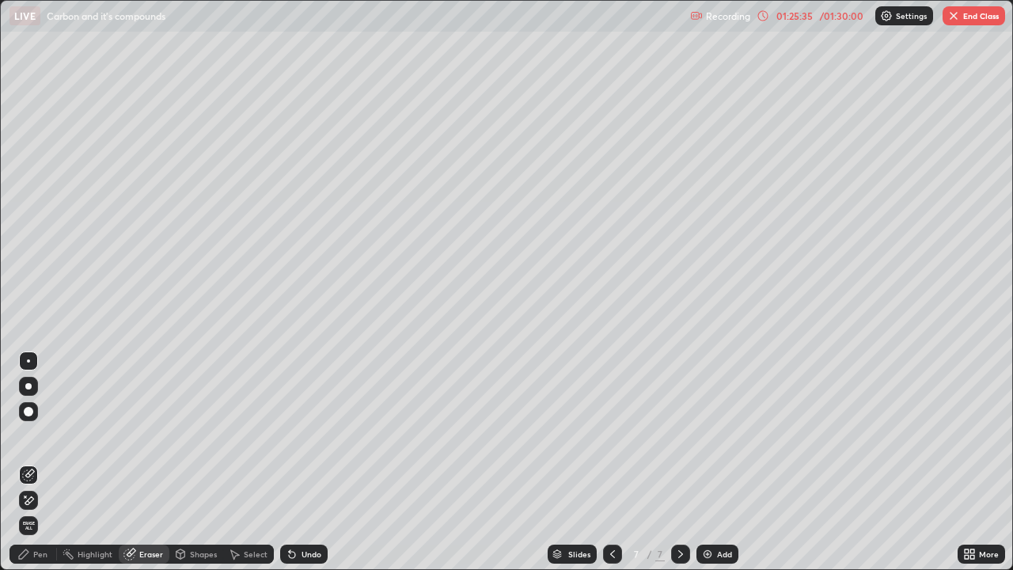
click at [22, 462] on icon at bounding box center [23, 553] width 9 height 9
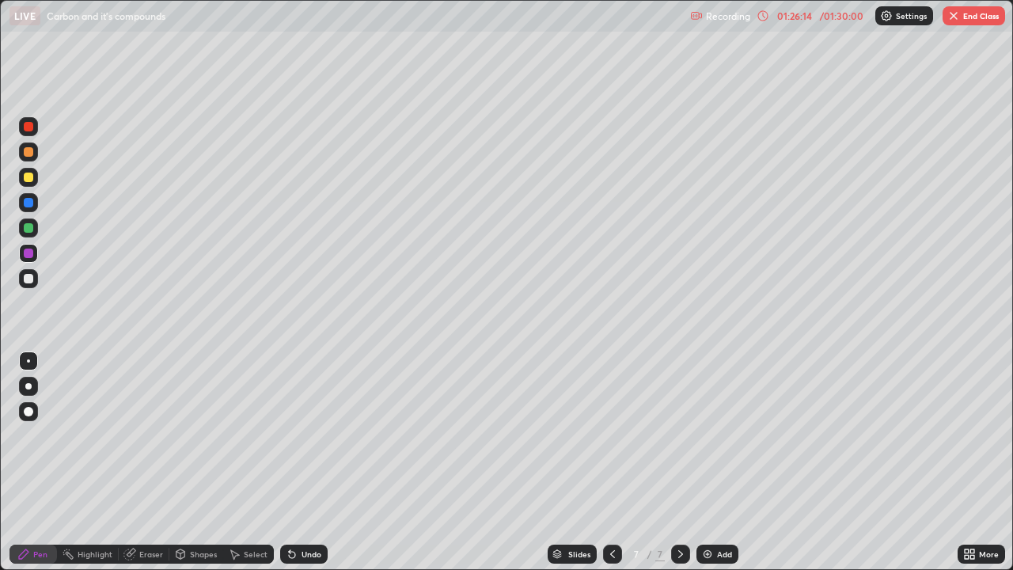
click at [306, 462] on div "Undo" at bounding box center [303, 554] width 47 height 19
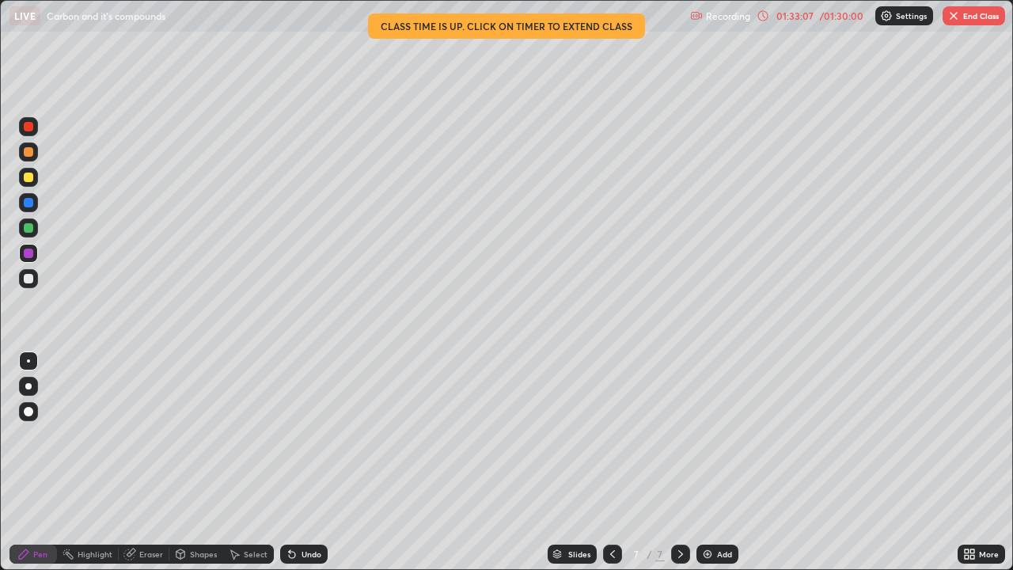
click at [968, 20] on button "End Class" at bounding box center [974, 15] width 63 height 19
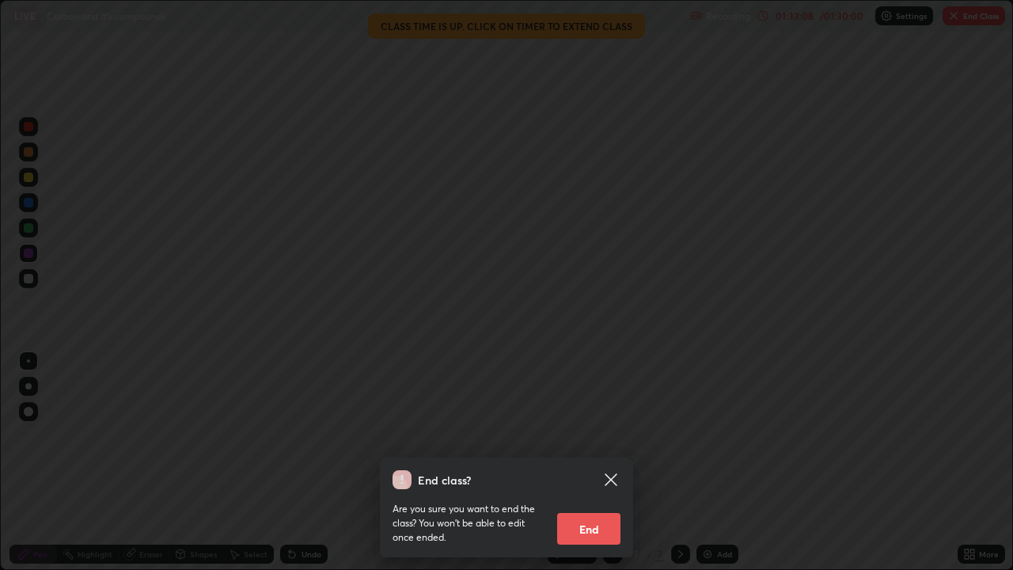
click at [579, 462] on button "End" at bounding box center [588, 529] width 63 height 32
